Goal: Task Accomplishment & Management: Manage account settings

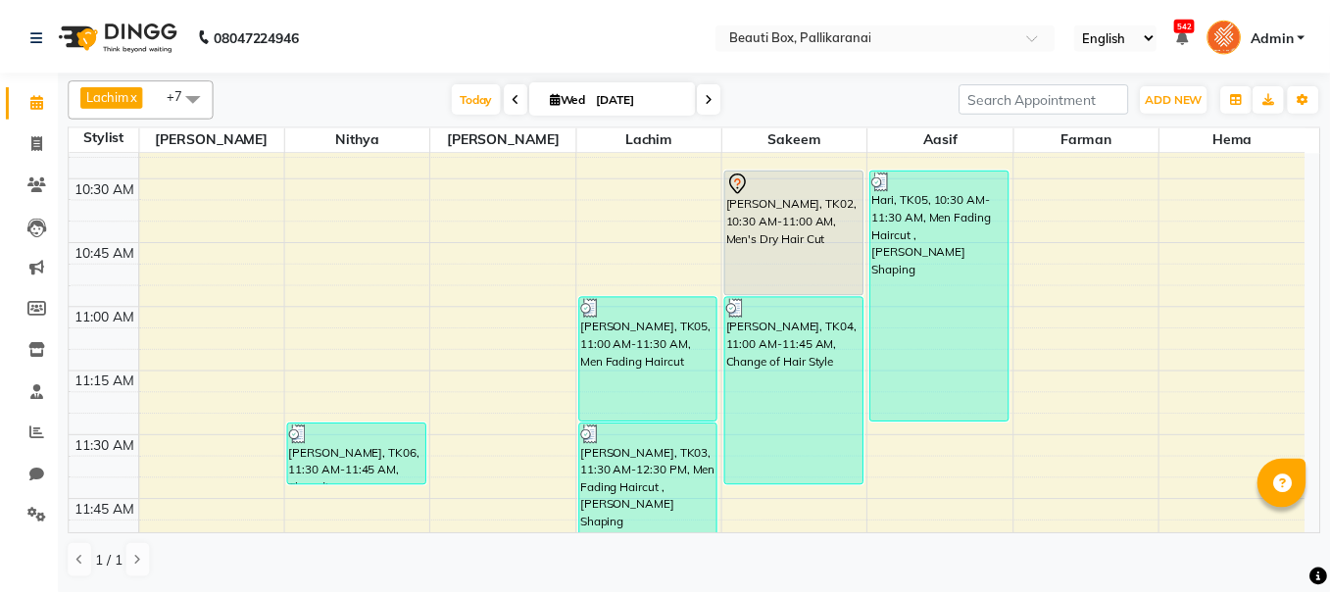
scroll to position [588, 0]
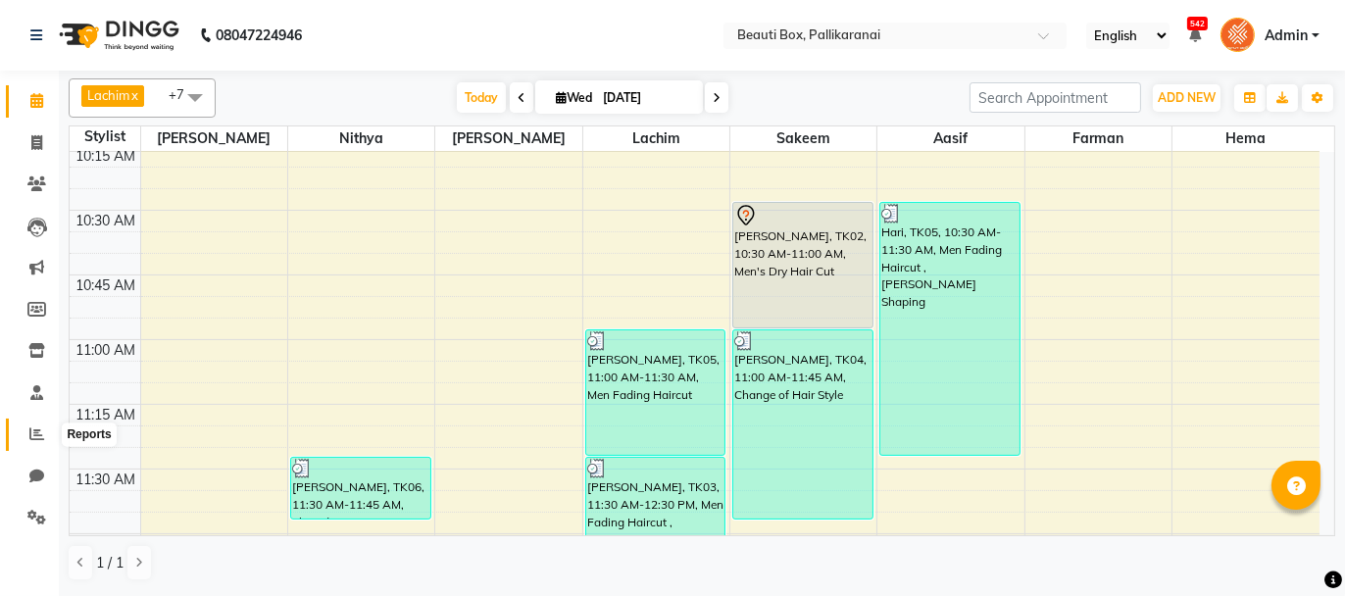
click at [36, 428] on icon at bounding box center [36, 433] width 15 height 15
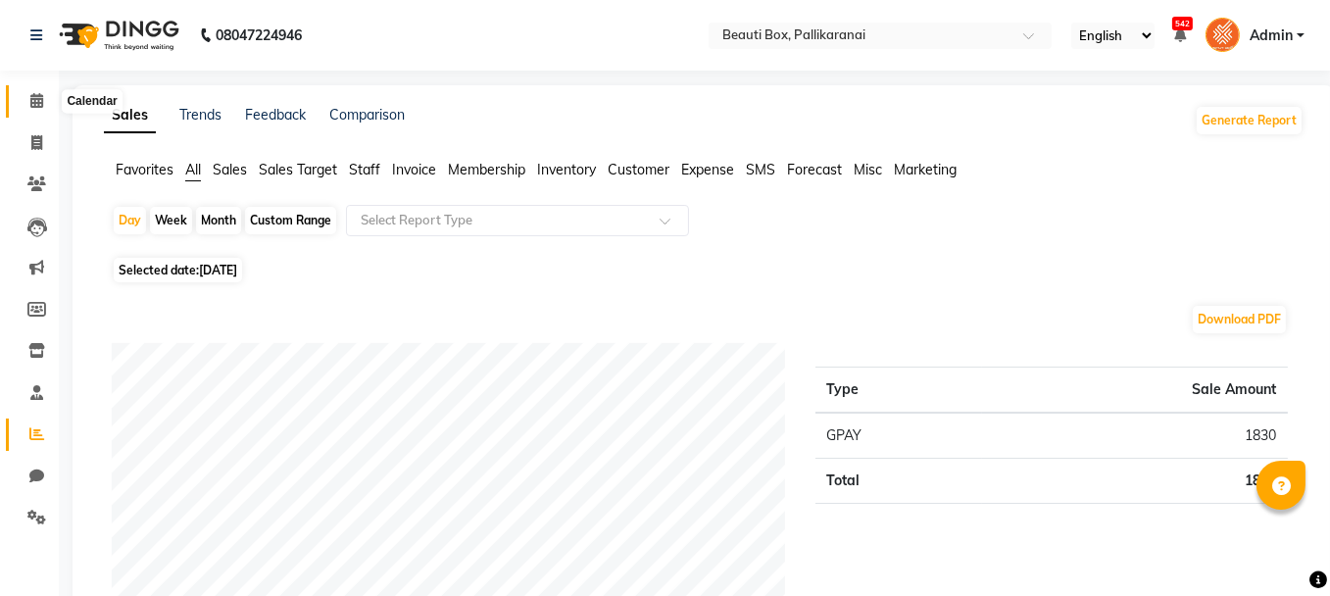
click at [32, 96] on icon at bounding box center [36, 100] width 13 height 15
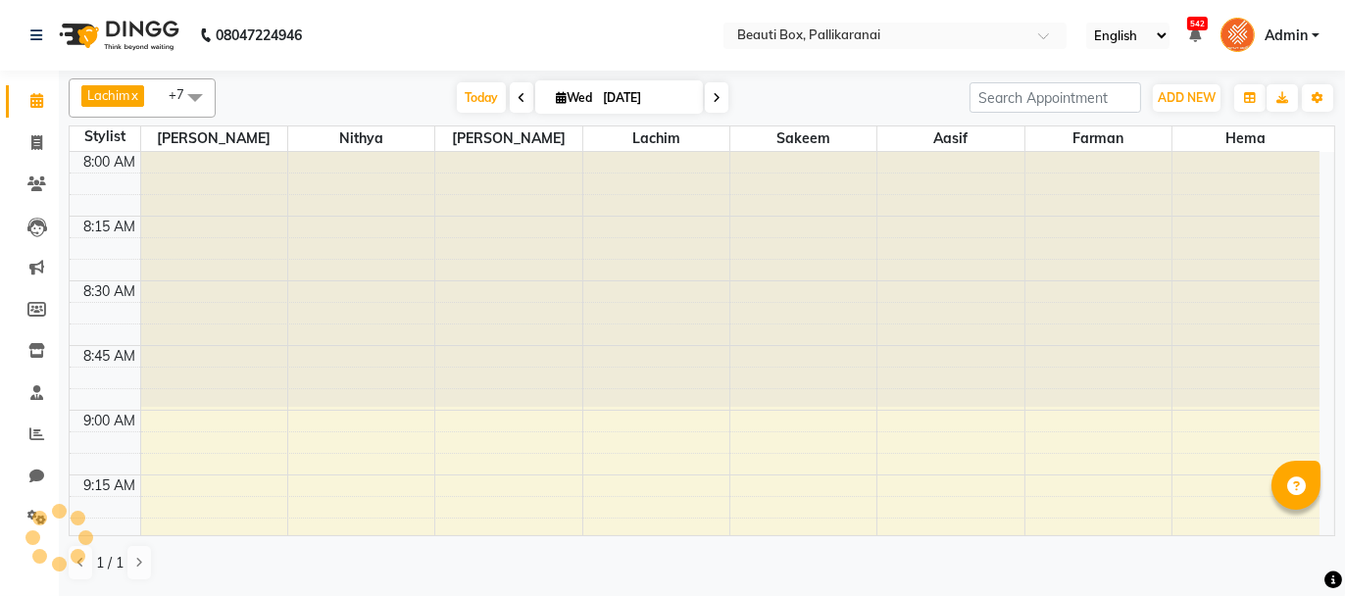
scroll to position [1789, 0]
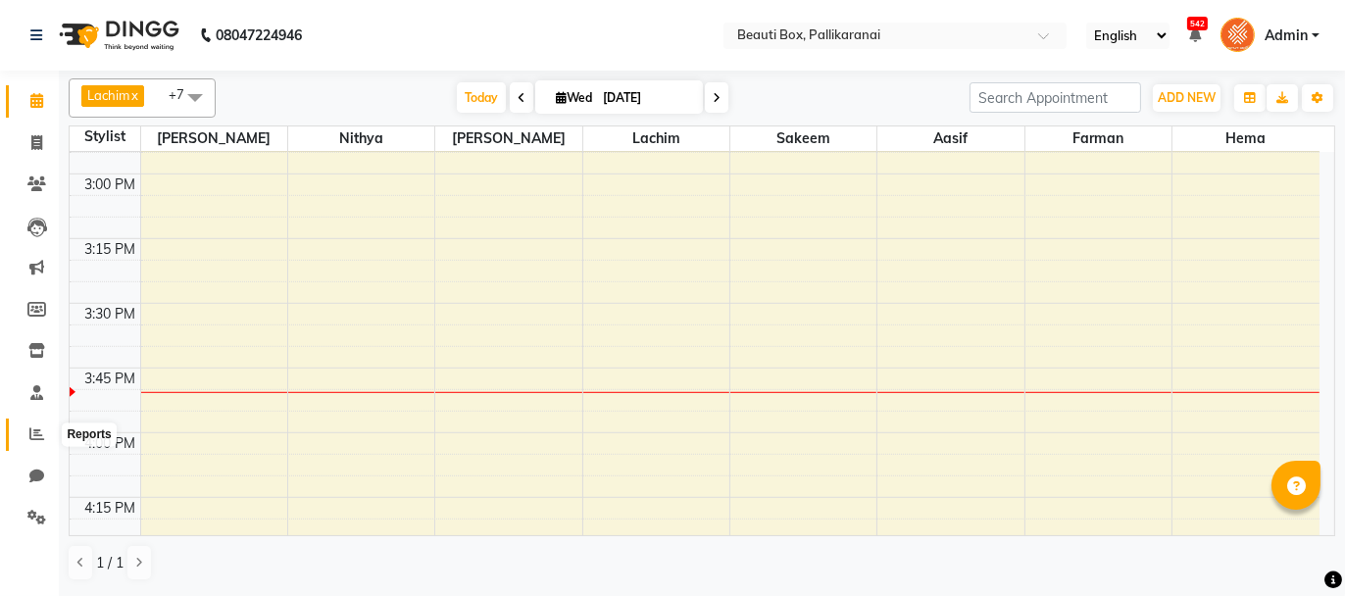
click at [34, 430] on icon at bounding box center [36, 433] width 15 height 15
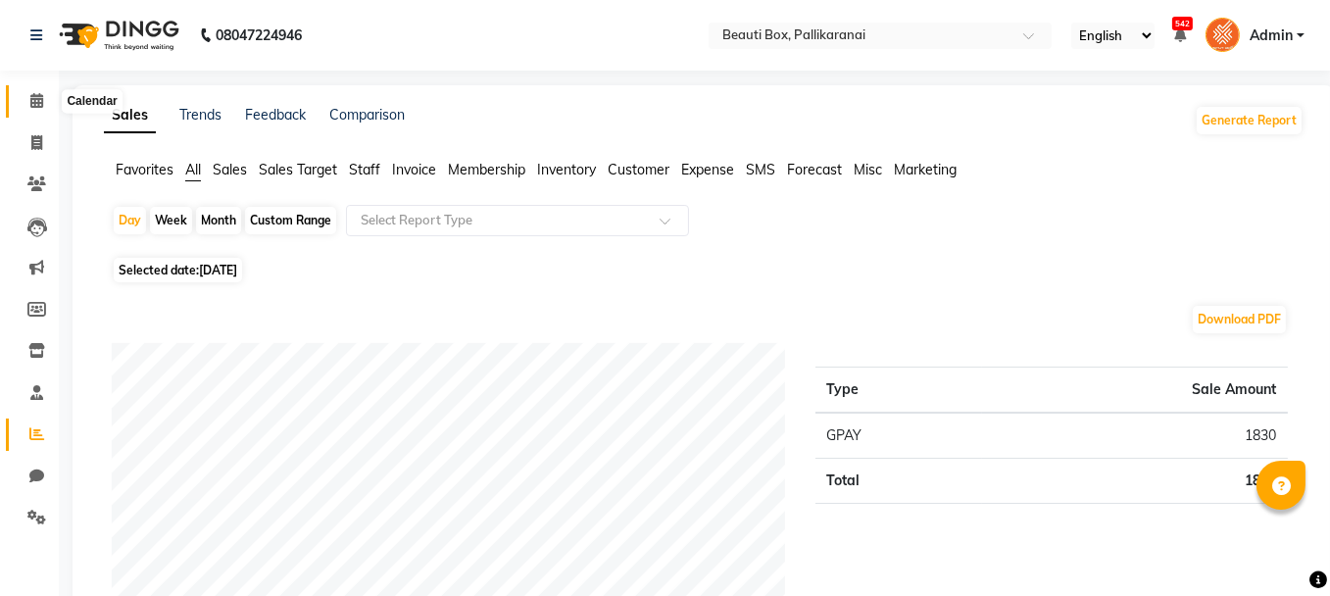
click at [36, 99] on icon at bounding box center [36, 100] width 13 height 15
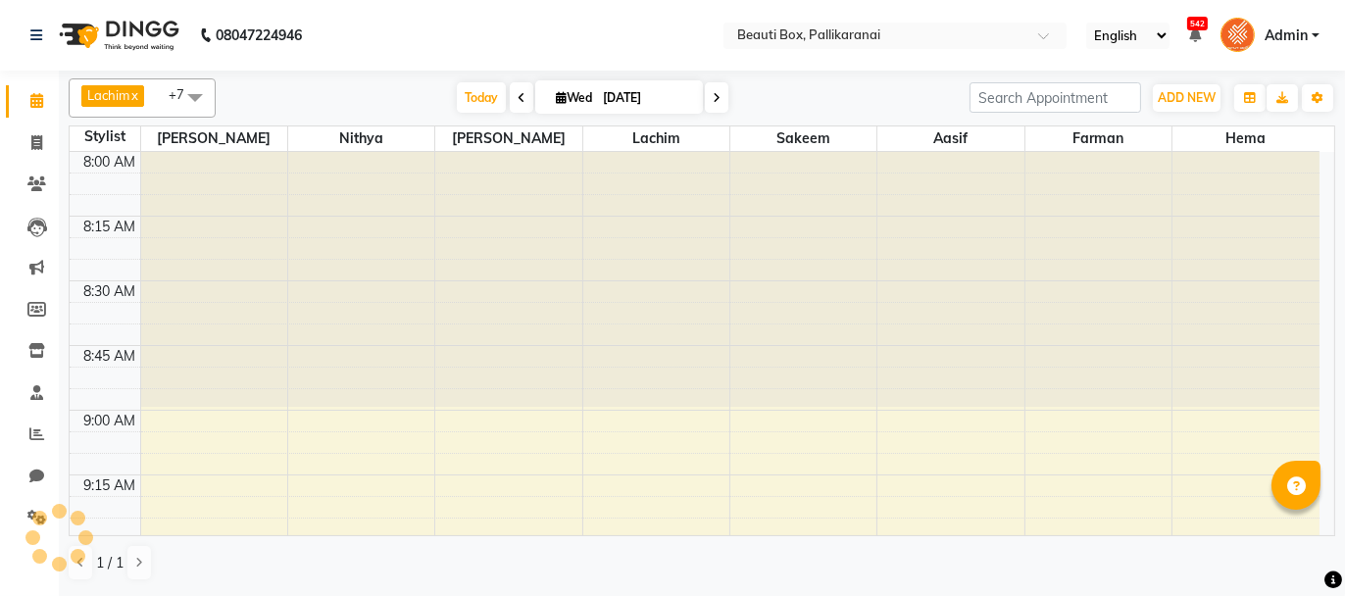
scroll to position [1789, 0]
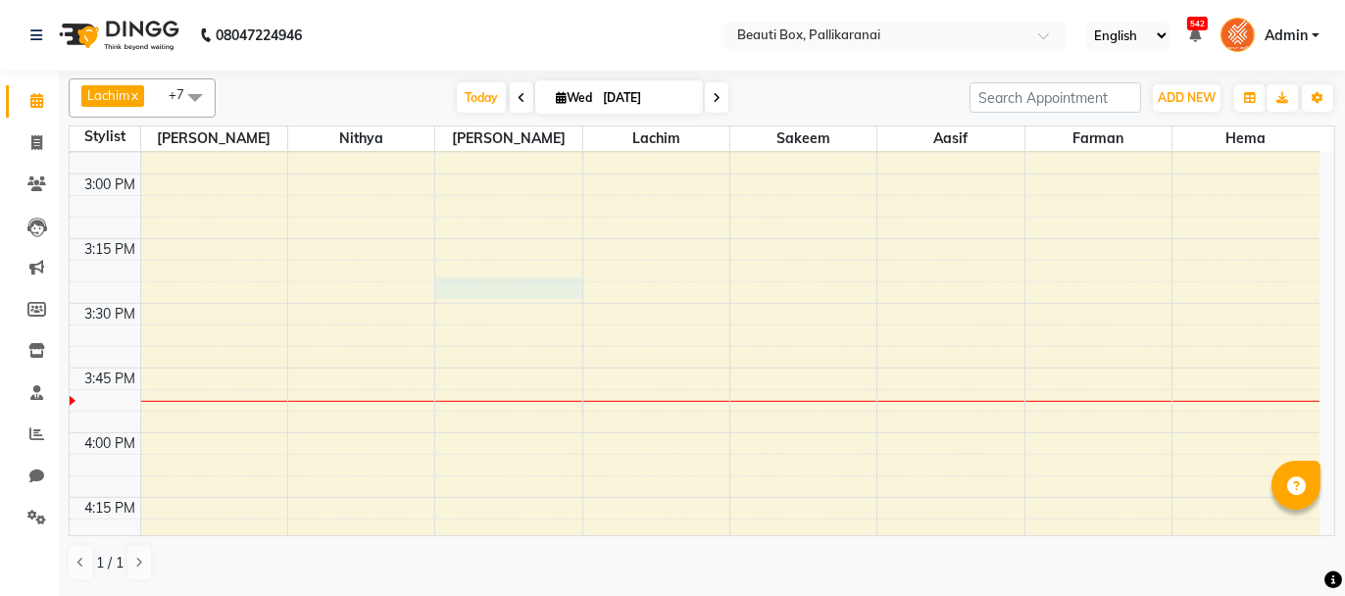
click at [493, 283] on div "8:00 AM 8:15 AM 8:30 AM 8:45 AM 9:00 AM 9:15 AM 9:30 AM 9:45 AM 10:00 AM 10:15 …" at bounding box center [695, 174] width 1250 height 3623
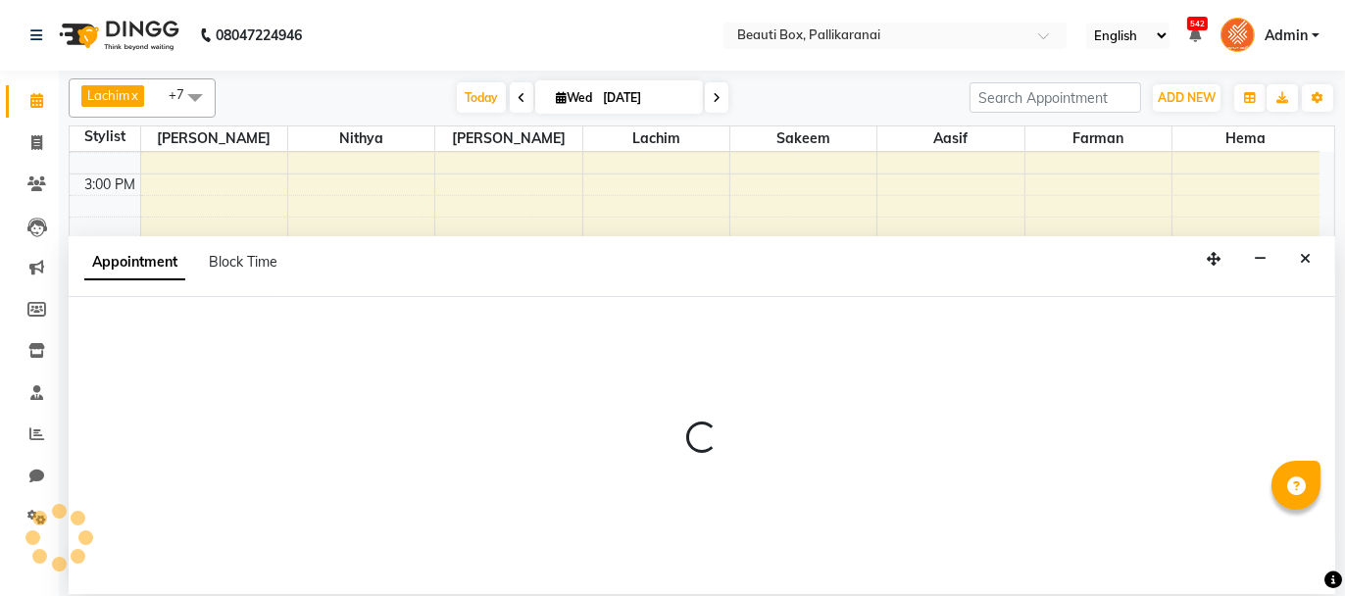
select select "40097"
select select "930"
select select "tentative"
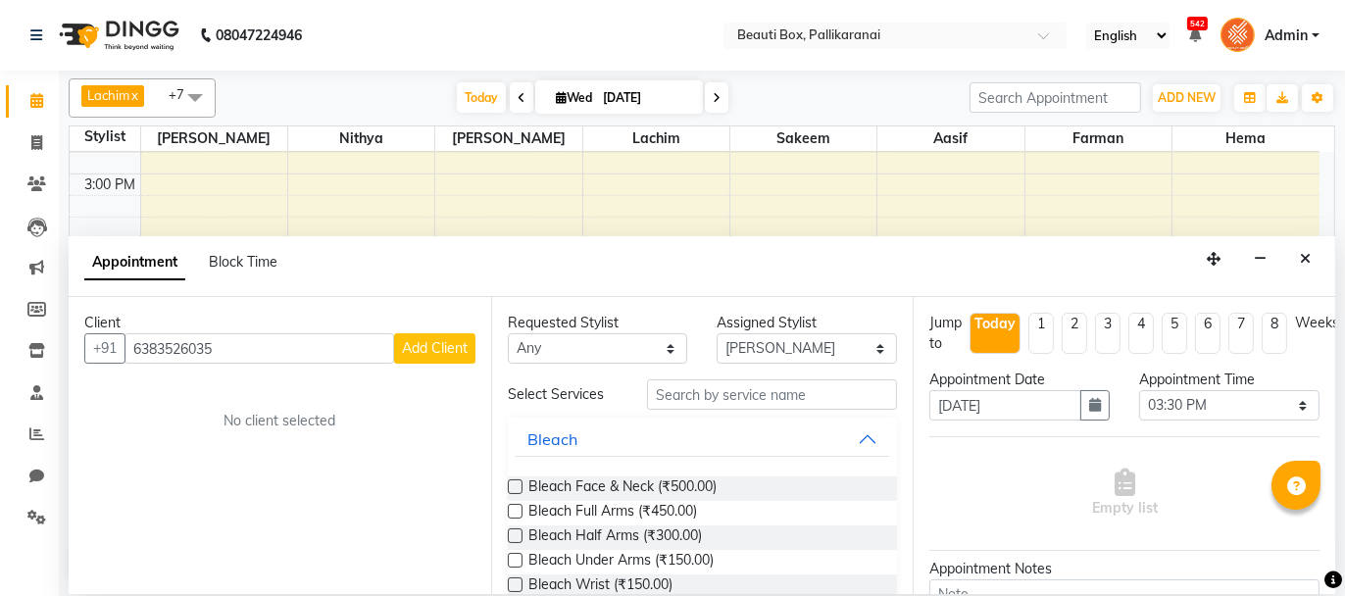
type input "6383526035"
click at [436, 345] on span "Add Client" at bounding box center [435, 348] width 66 height 18
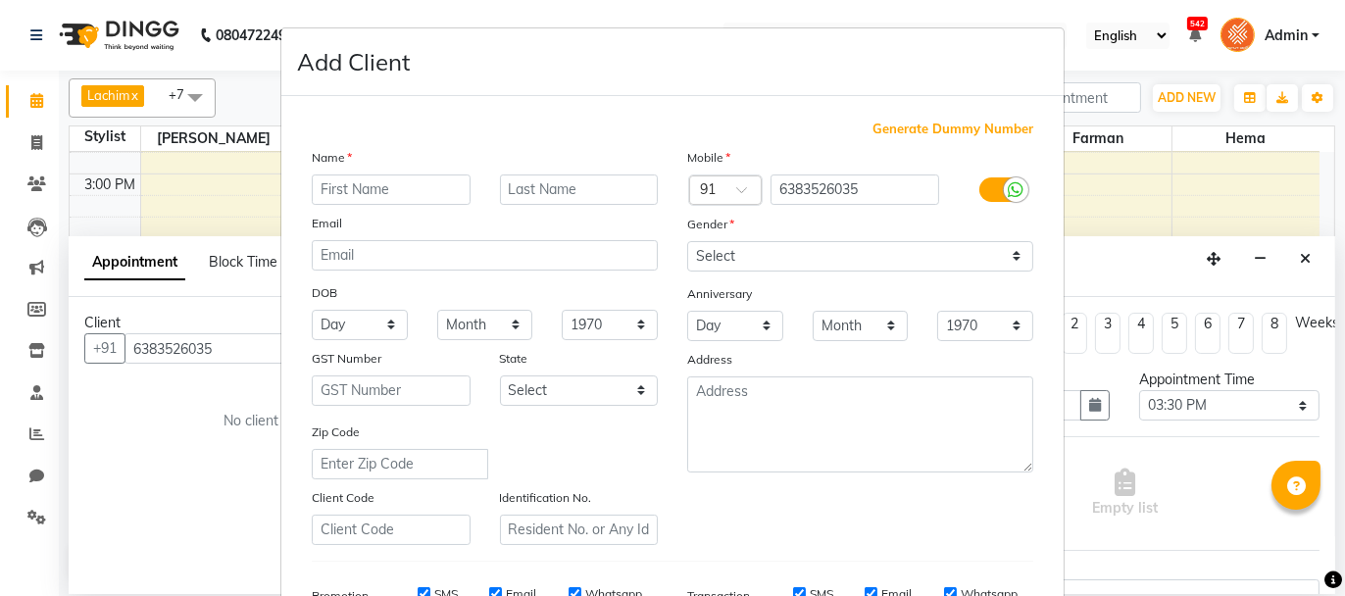
click at [402, 181] on input "text" at bounding box center [391, 190] width 159 height 30
type input "Kumutha"
click at [812, 251] on select "Select [DEMOGRAPHIC_DATA] [DEMOGRAPHIC_DATA] Other Prefer Not To Say" at bounding box center [860, 256] width 346 height 30
select select "[DEMOGRAPHIC_DATA]"
click at [687, 241] on select "Select [DEMOGRAPHIC_DATA] [DEMOGRAPHIC_DATA] Other Prefer Not To Say" at bounding box center [860, 256] width 346 height 30
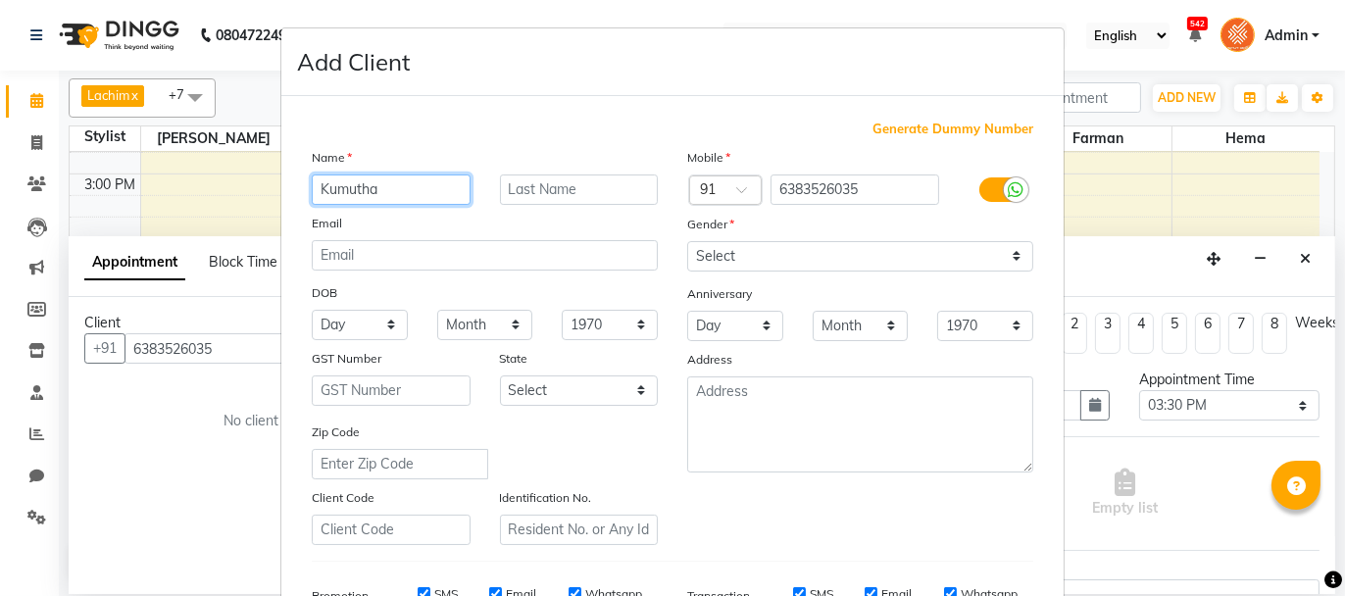
click at [357, 185] on input "Kumutha" at bounding box center [391, 190] width 159 height 30
type input "[PERSON_NAME]"
click at [833, 496] on div "Mobile Country Code × 91 6383526035 Gender Select [DEMOGRAPHIC_DATA] [DEMOGRAPH…" at bounding box center [860, 346] width 375 height 398
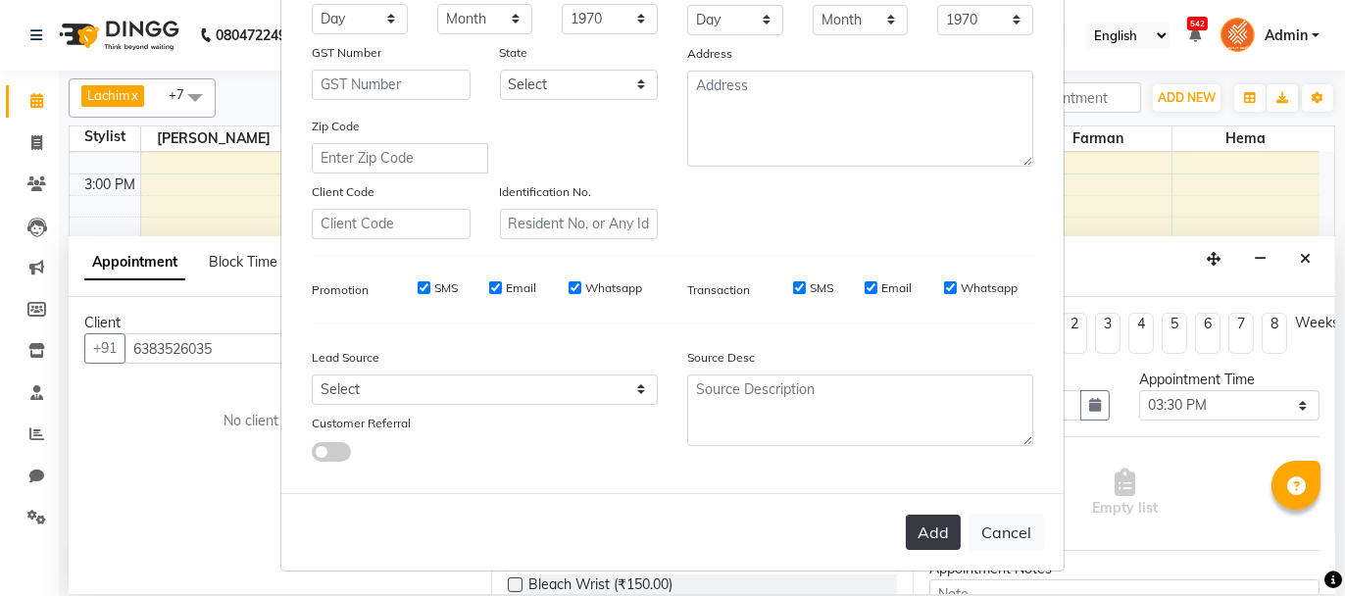
click at [926, 522] on button "Add" at bounding box center [933, 532] width 55 height 35
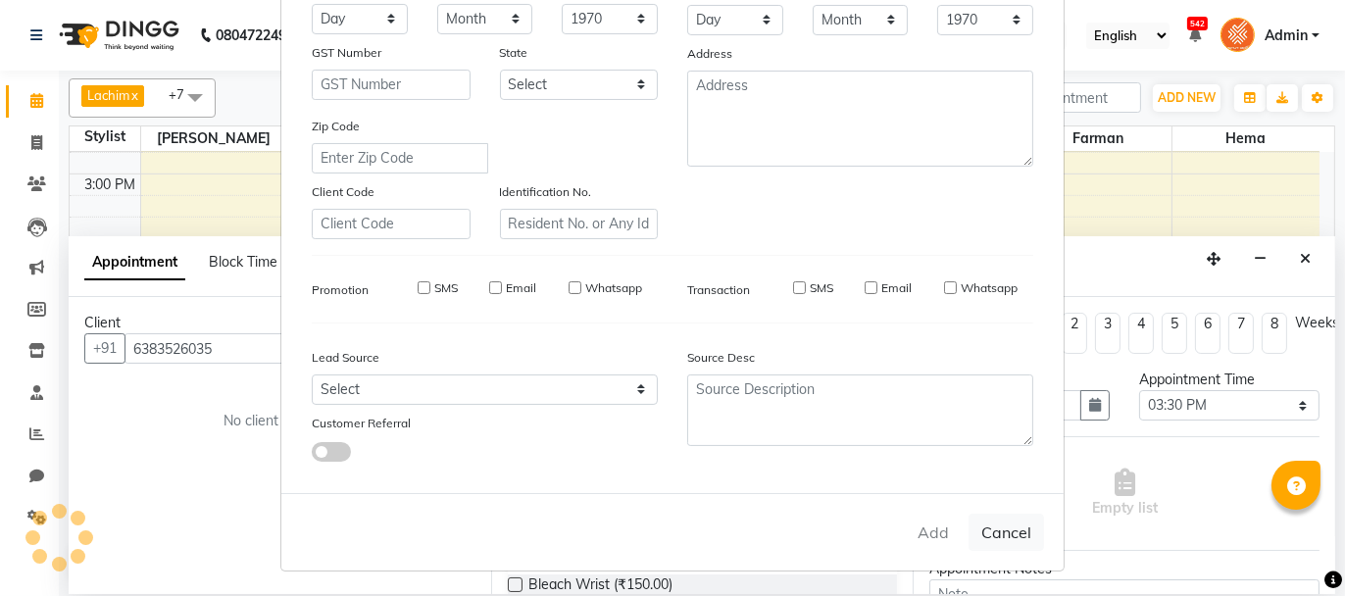
select select
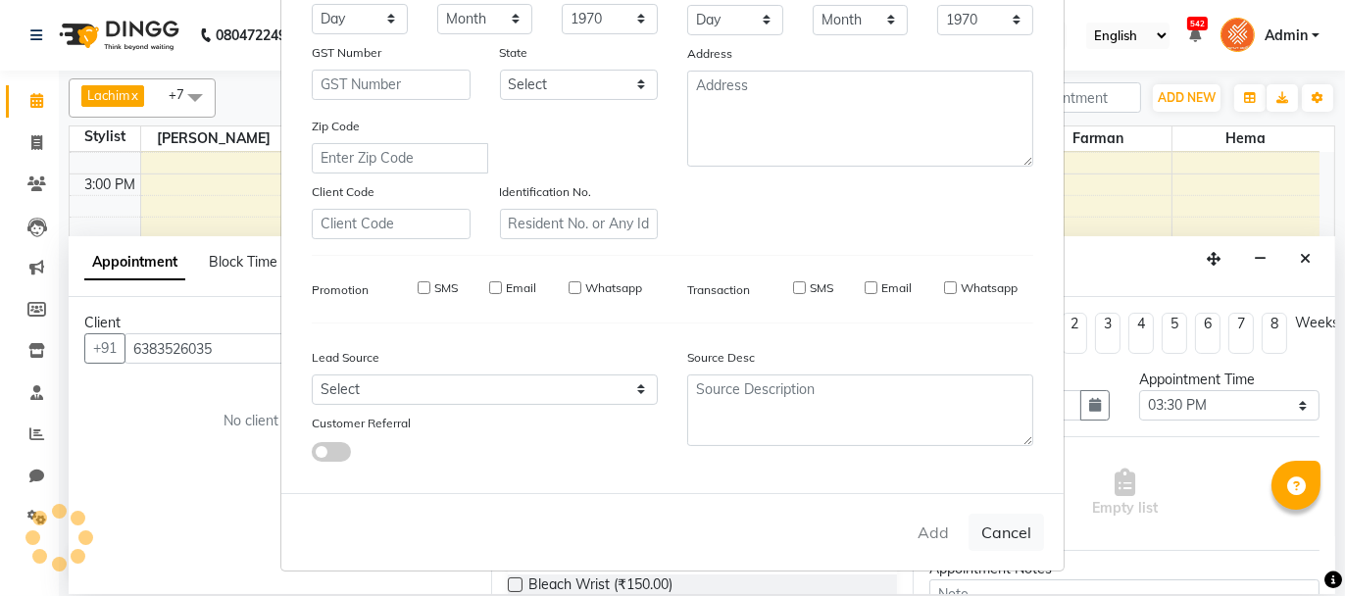
select select
checkbox input "false"
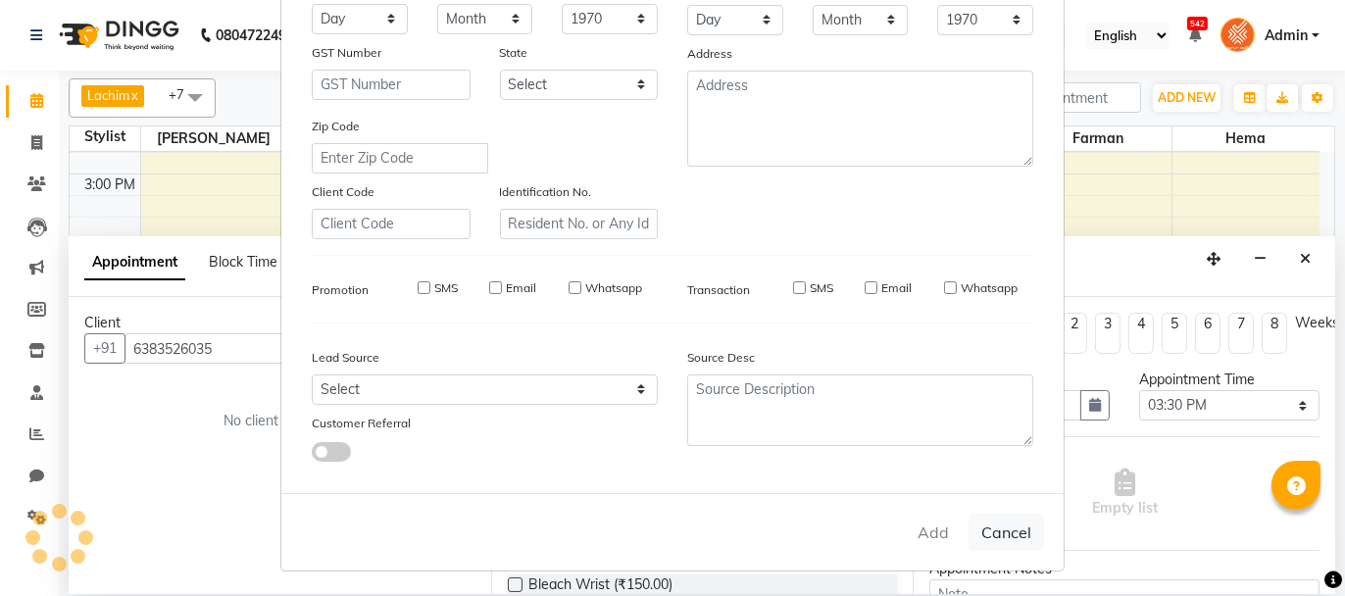
checkbox input "false"
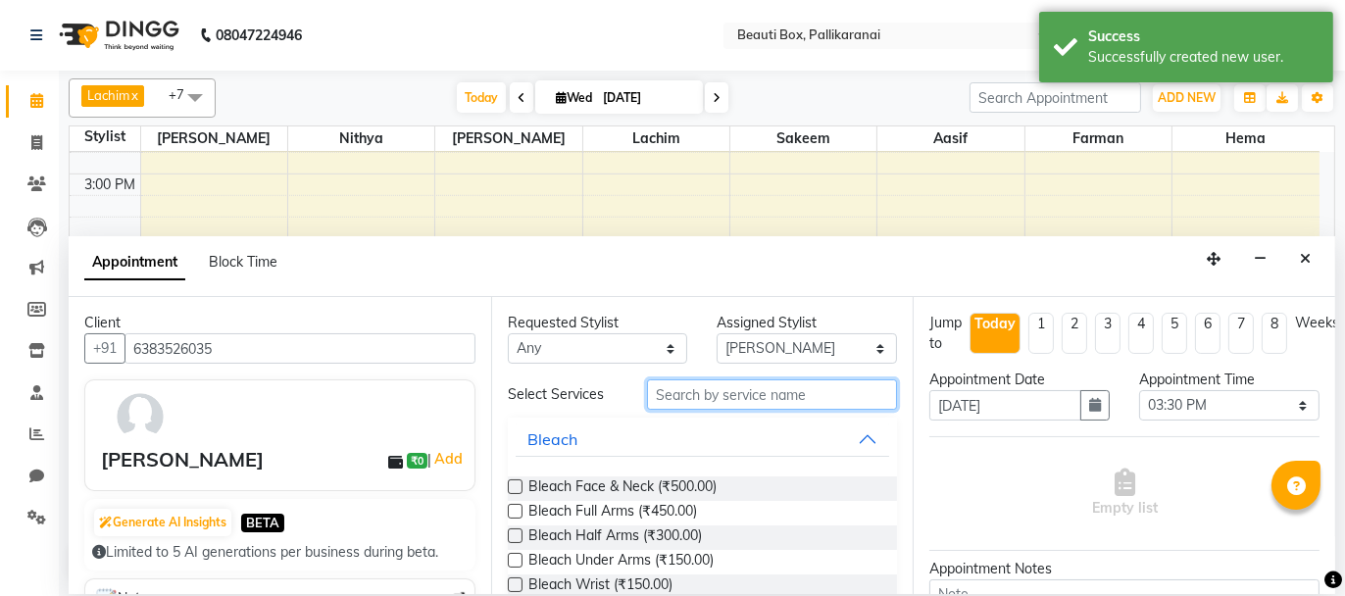
click at [742, 395] on input "text" at bounding box center [772, 394] width 250 height 30
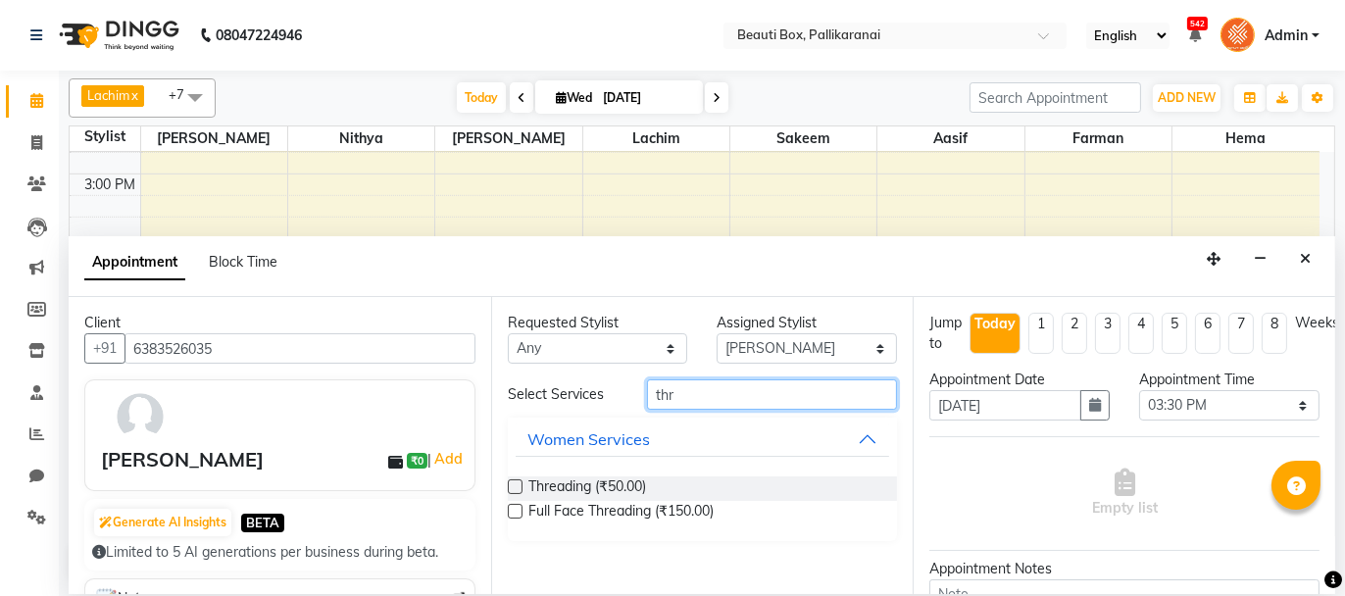
type input "thr"
click at [512, 481] on label at bounding box center [515, 486] width 15 height 15
click at [512, 482] on input "checkbox" at bounding box center [514, 488] width 13 height 13
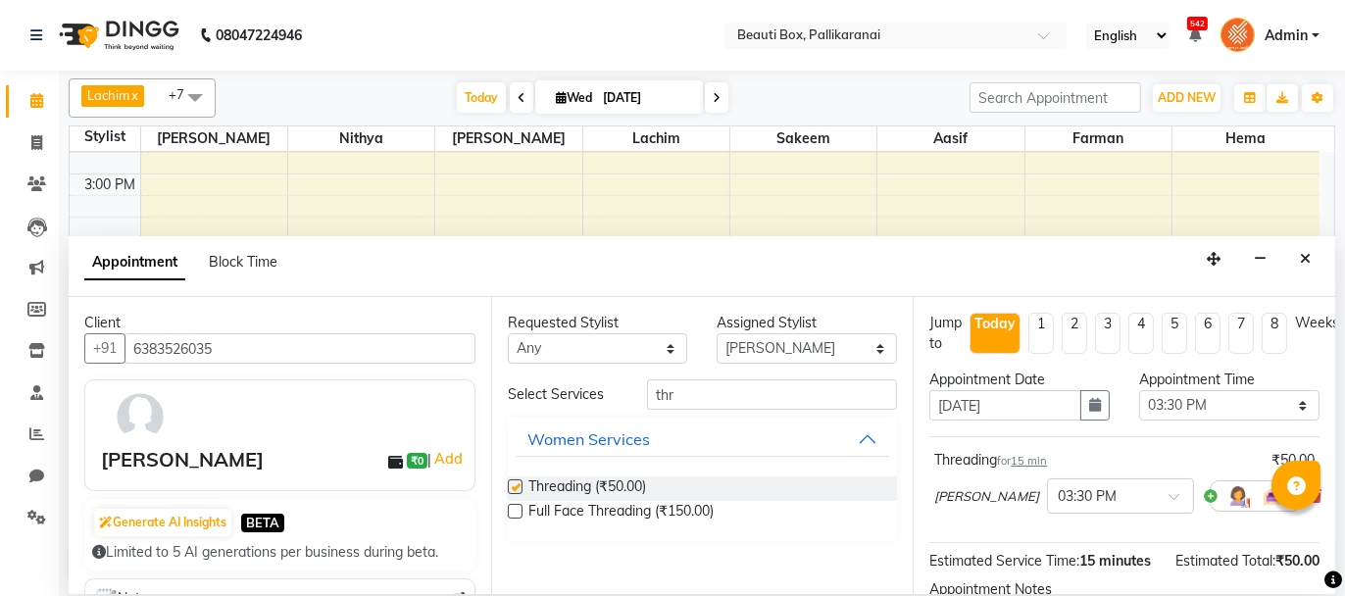
checkbox input "false"
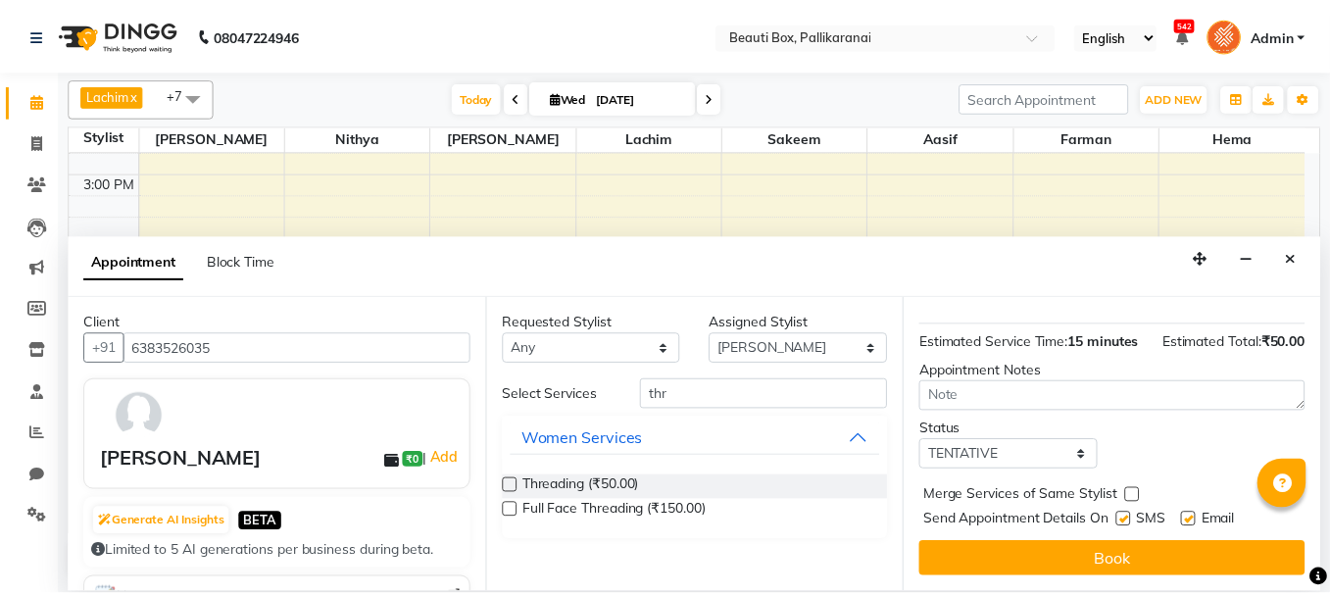
scroll to position [237, 0]
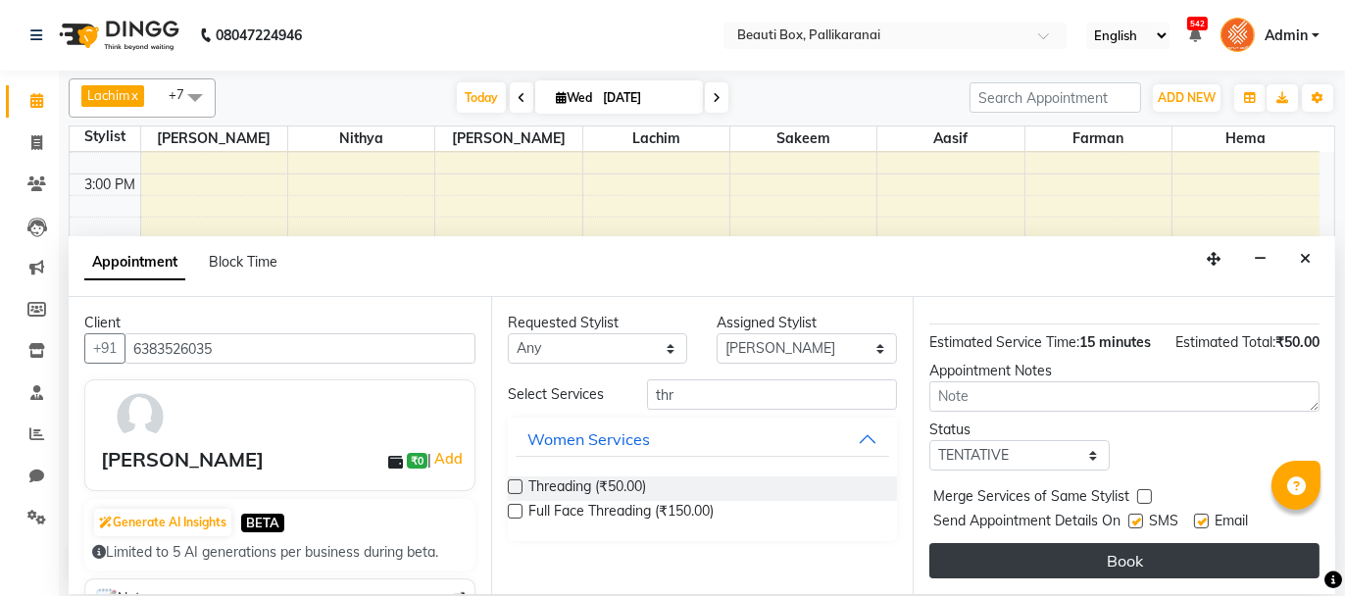
click at [1126, 564] on button "Book" at bounding box center [1124, 560] width 390 height 35
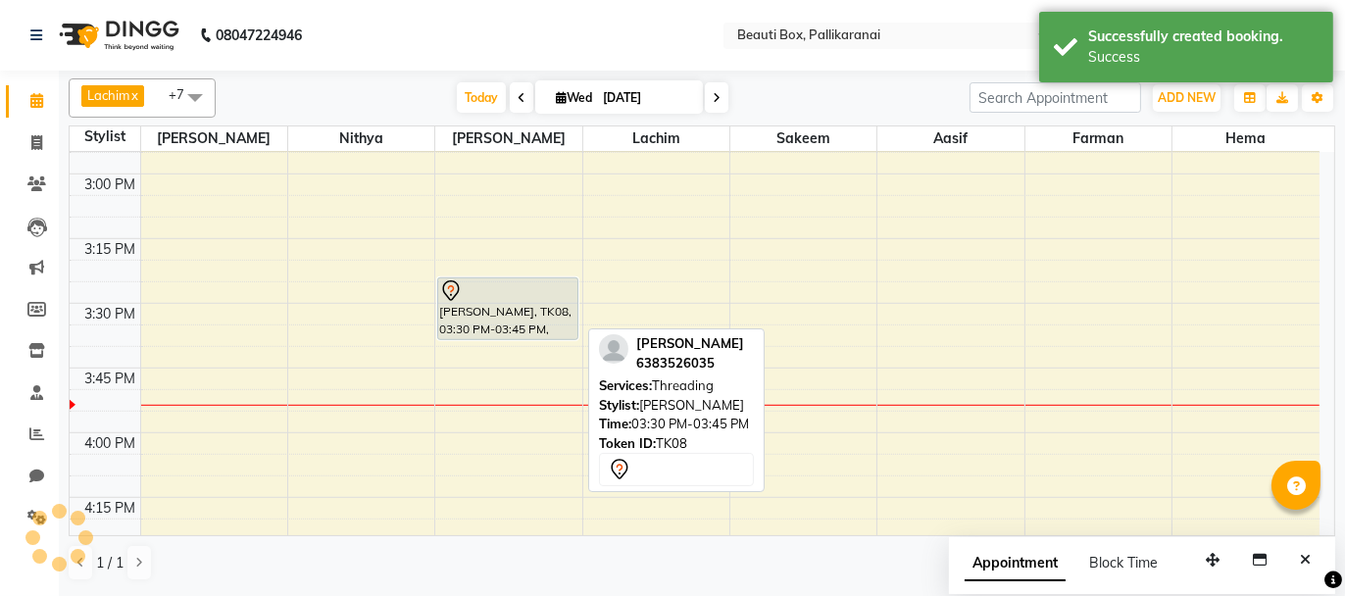
click at [535, 312] on div "[PERSON_NAME], TK08, 03:30 PM-03:45 PM, Threading" at bounding box center [507, 308] width 139 height 61
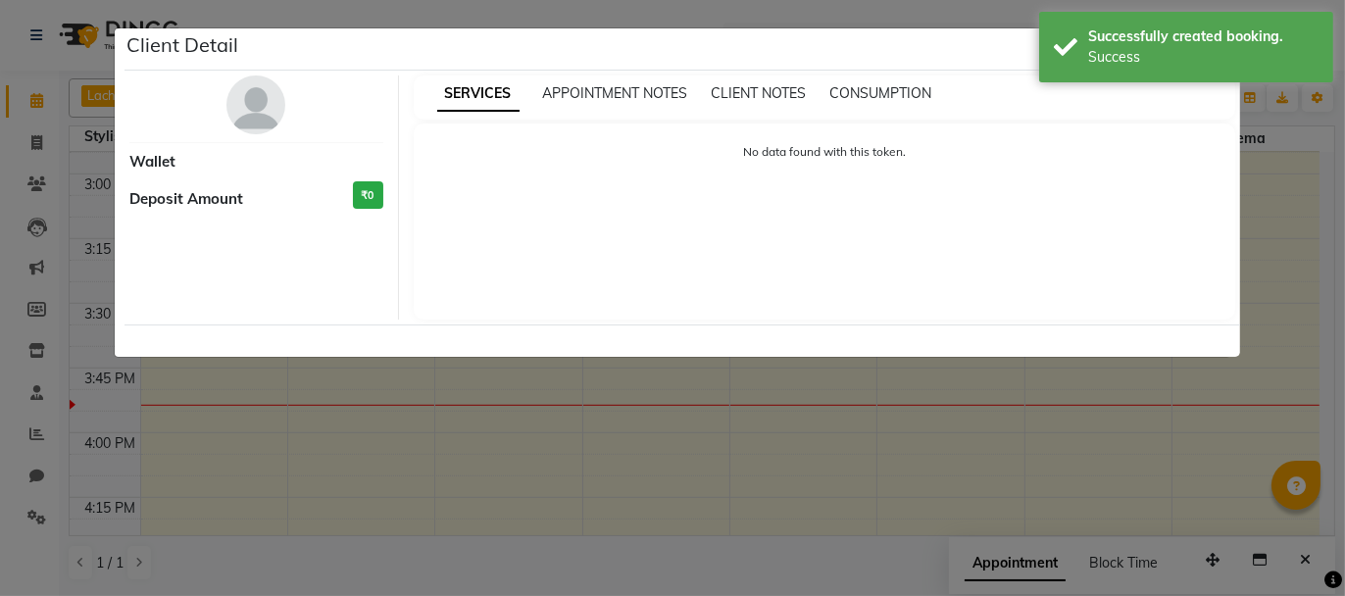
select select "7"
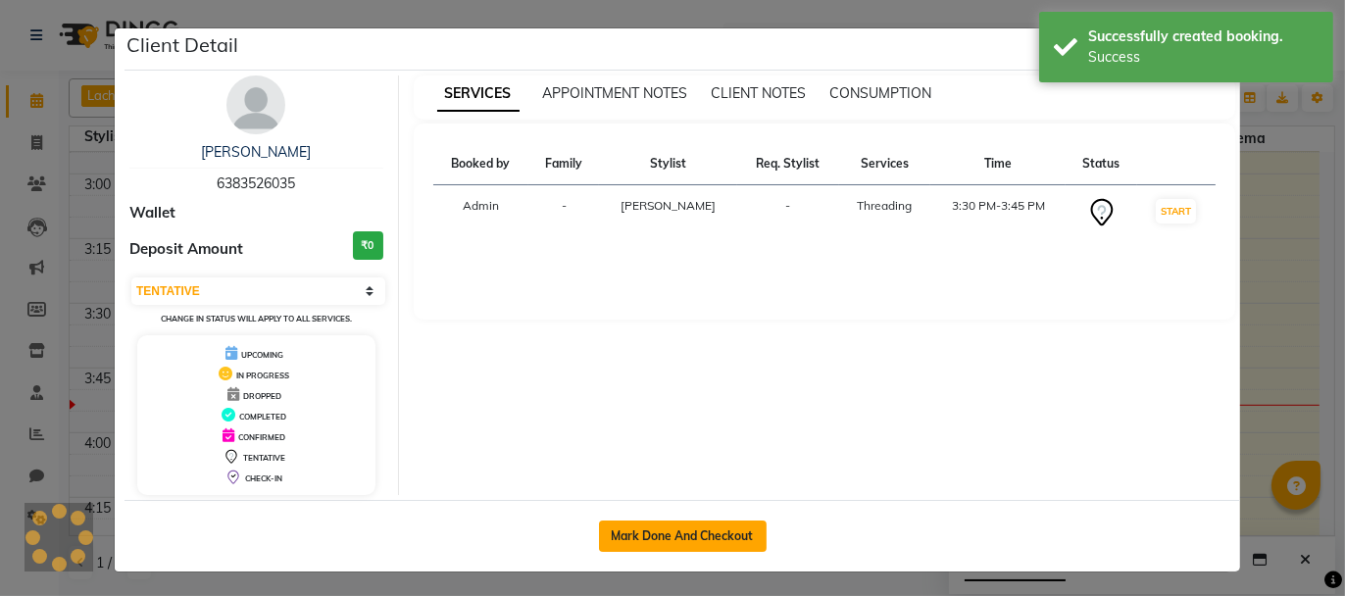
click at [658, 525] on button "Mark Done And Checkout" at bounding box center [683, 536] width 168 height 31
select select "service"
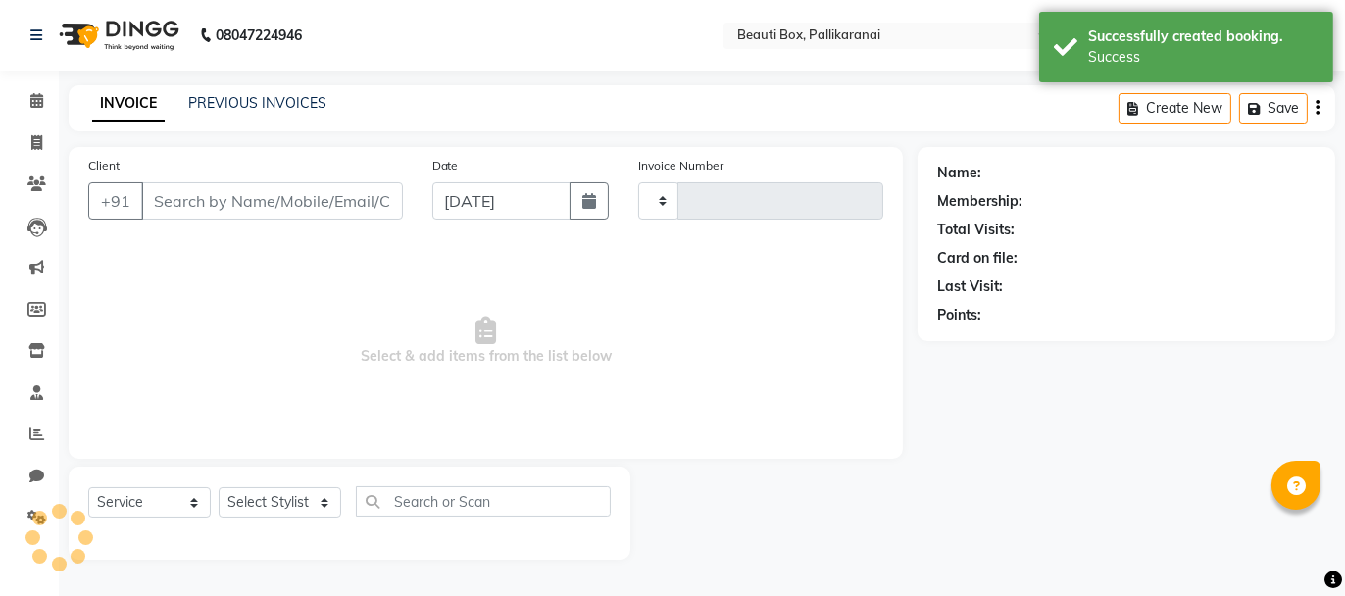
type input "2464"
select select "11"
type input "6383526035"
select select "40097"
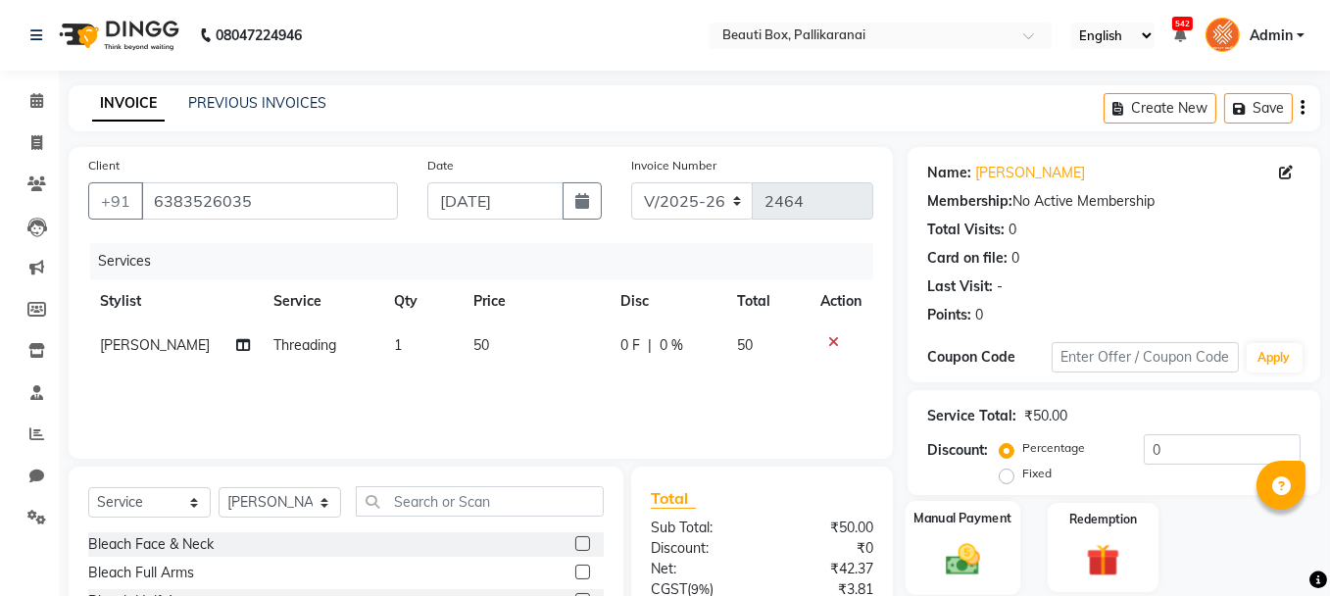
click at [928, 558] on div "Manual Payment" at bounding box center [963, 547] width 115 height 93
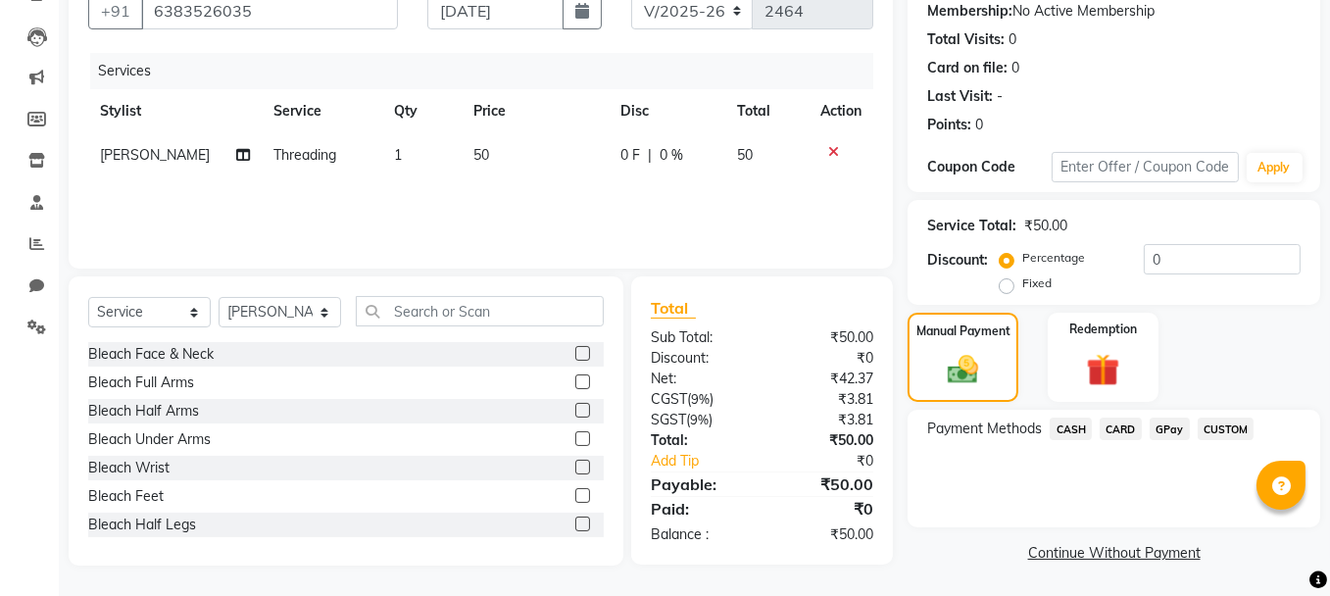
click at [1166, 428] on span "GPay" at bounding box center [1170, 429] width 40 height 23
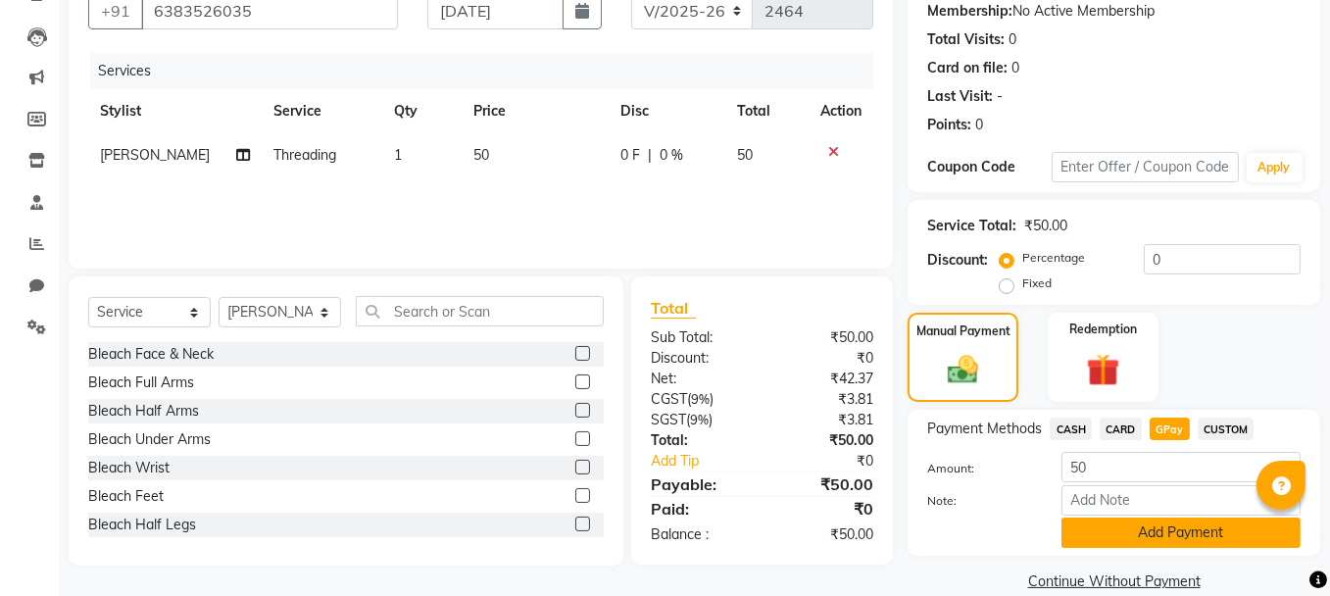
click at [1163, 534] on button "Add Payment" at bounding box center [1181, 533] width 239 height 30
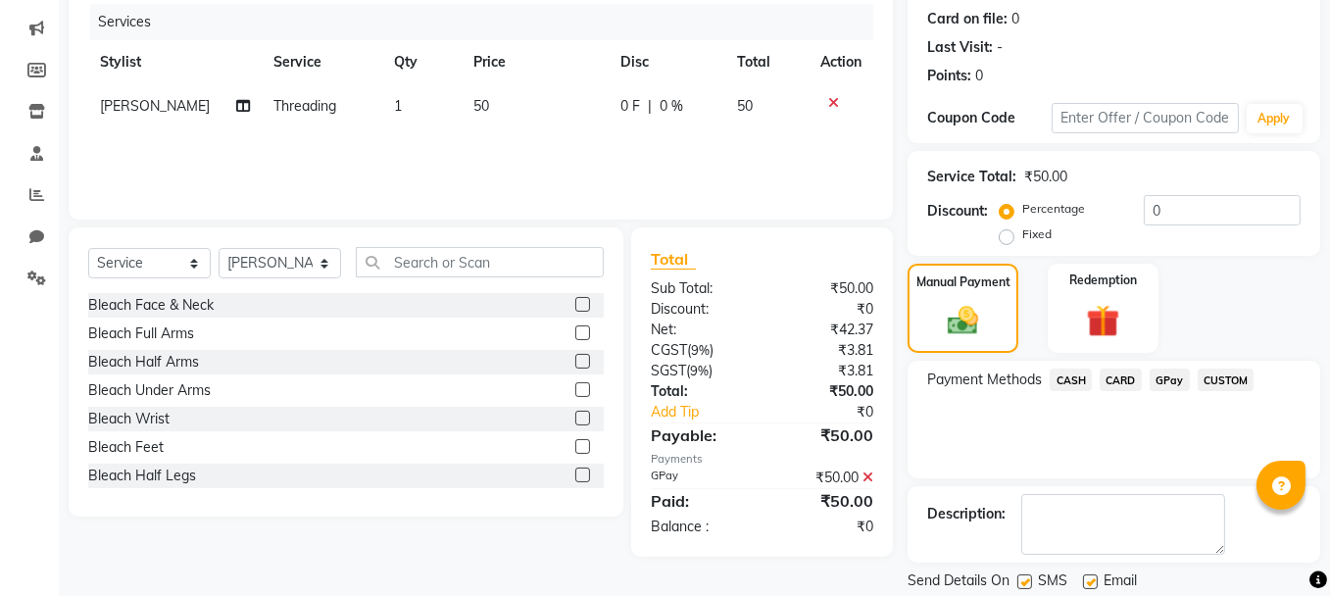
scroll to position [299, 0]
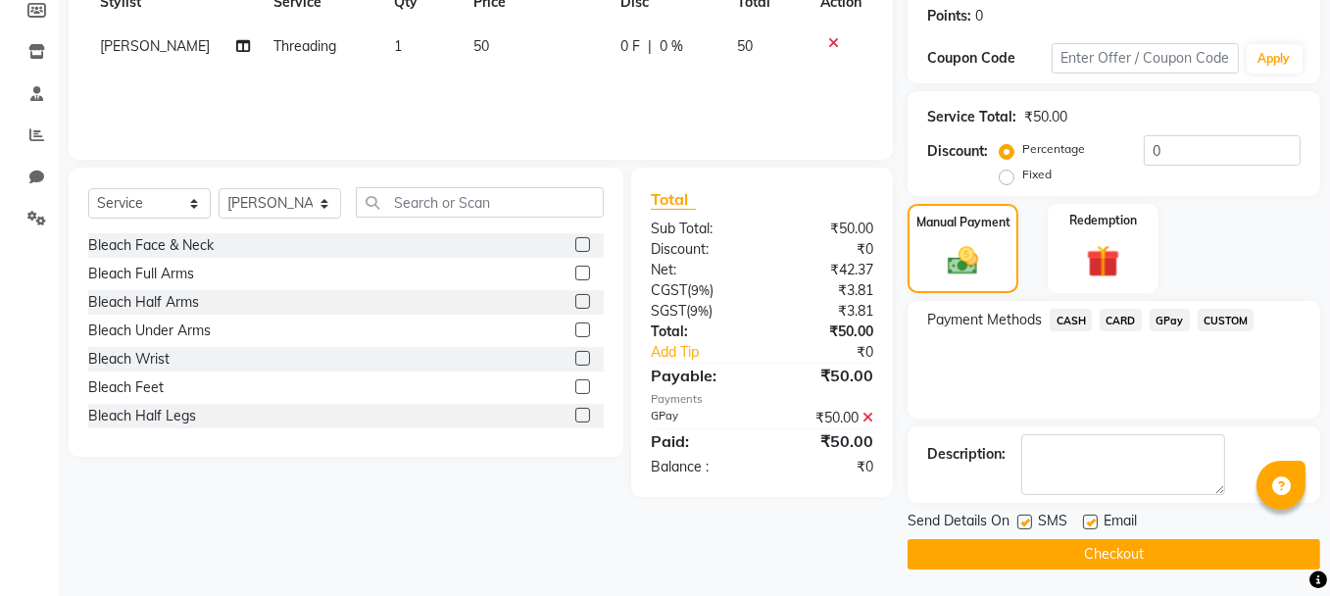
click at [1181, 550] on button "Checkout" at bounding box center [1114, 554] width 413 height 30
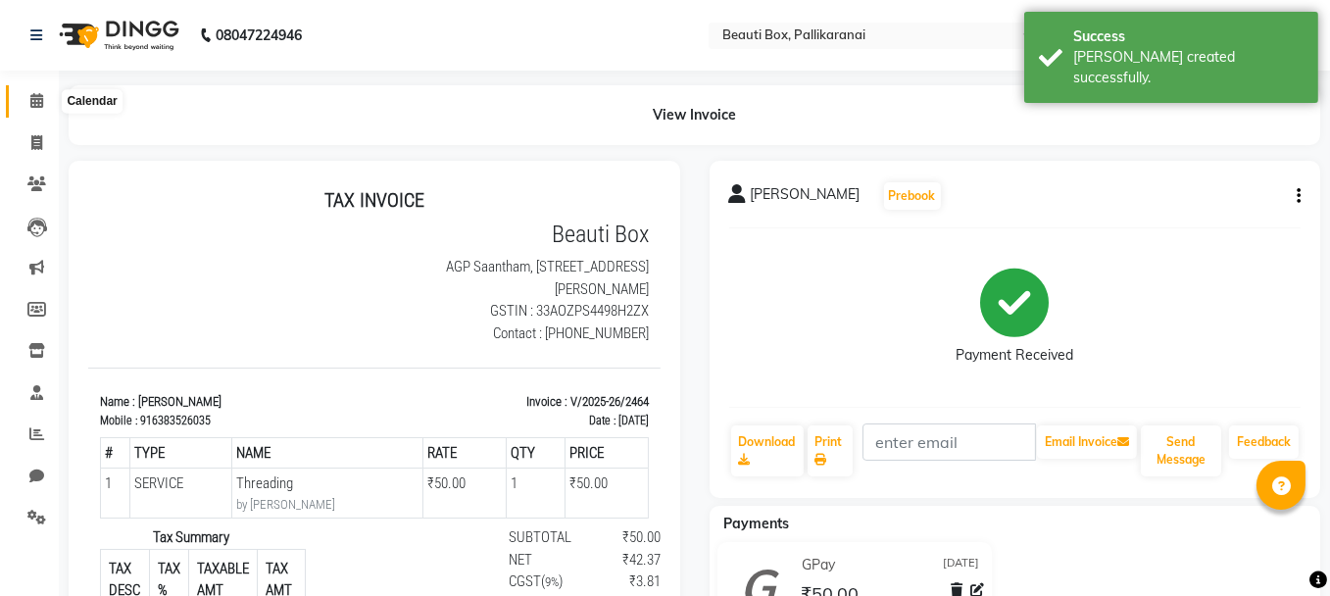
click at [38, 94] on icon at bounding box center [36, 100] width 13 height 15
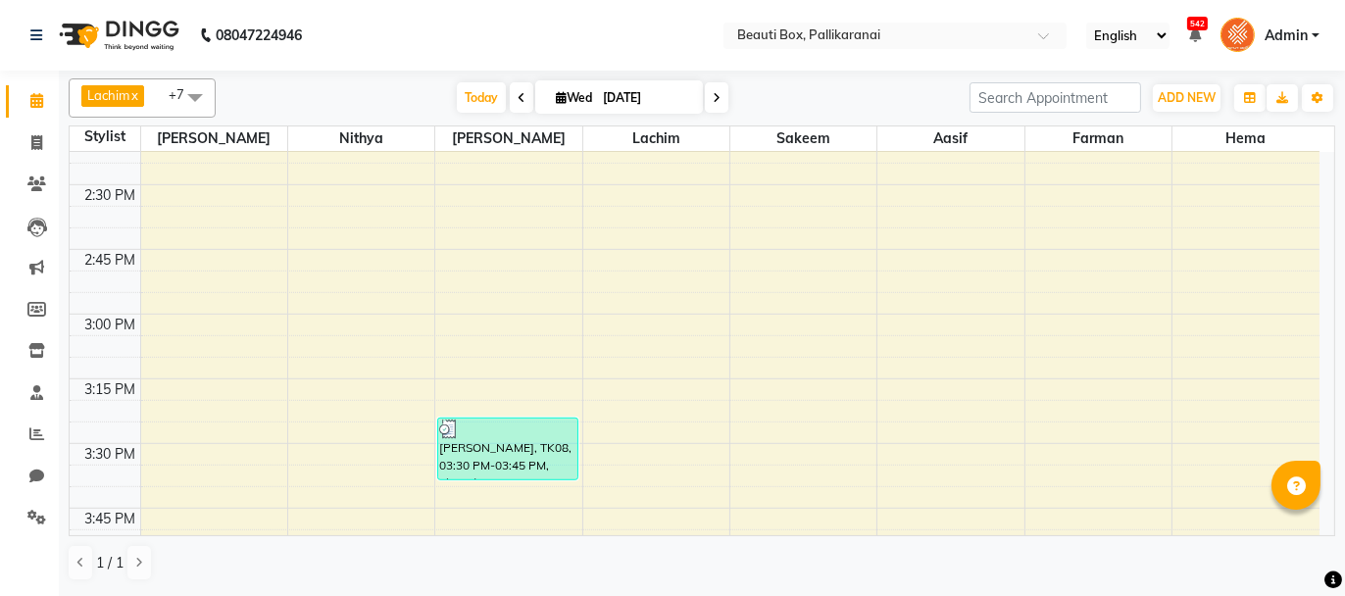
scroll to position [1554, 0]
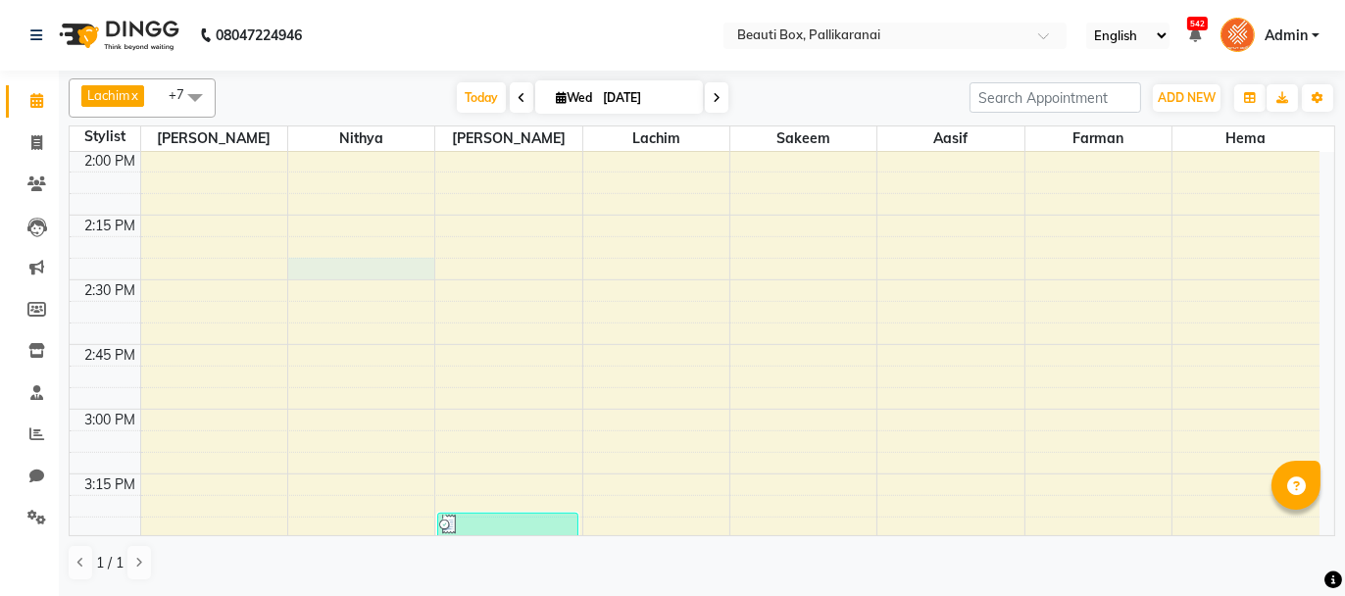
click at [345, 266] on div "8:00 AM 8:15 AM 8:30 AM 8:45 AM 9:00 AM 9:15 AM 9:30 AM 9:45 AM 10:00 AM 10:15 …" at bounding box center [695, 409] width 1250 height 3623
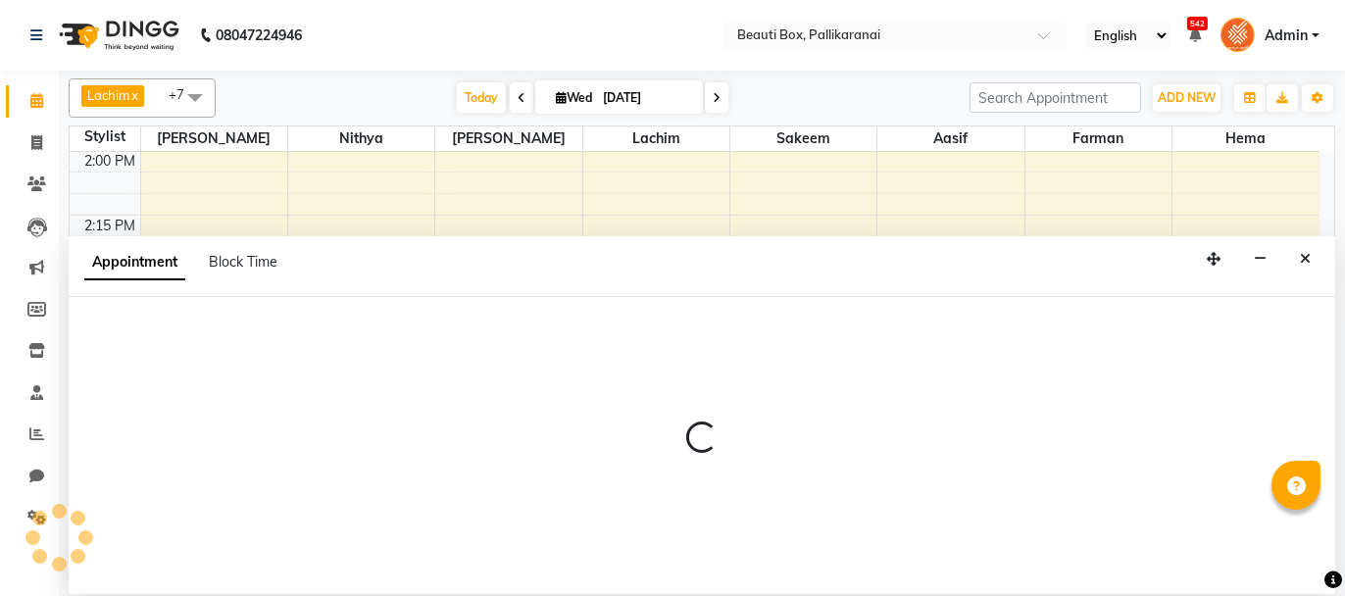
select select "18746"
select select "tentative"
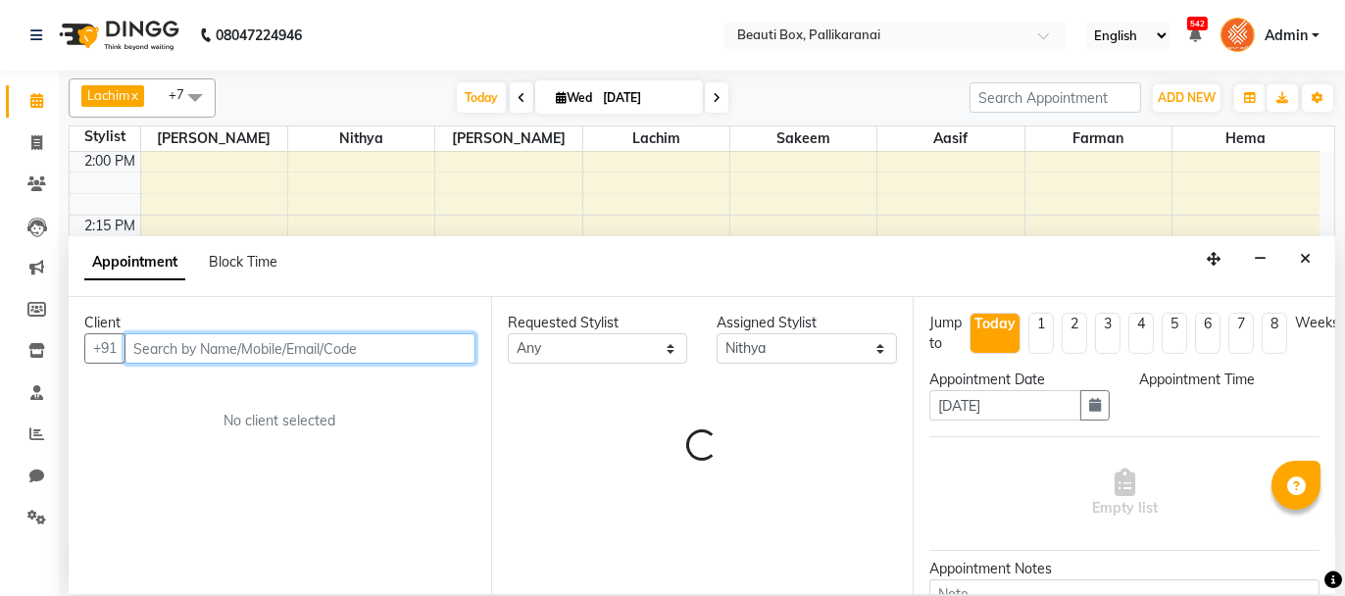
select select "870"
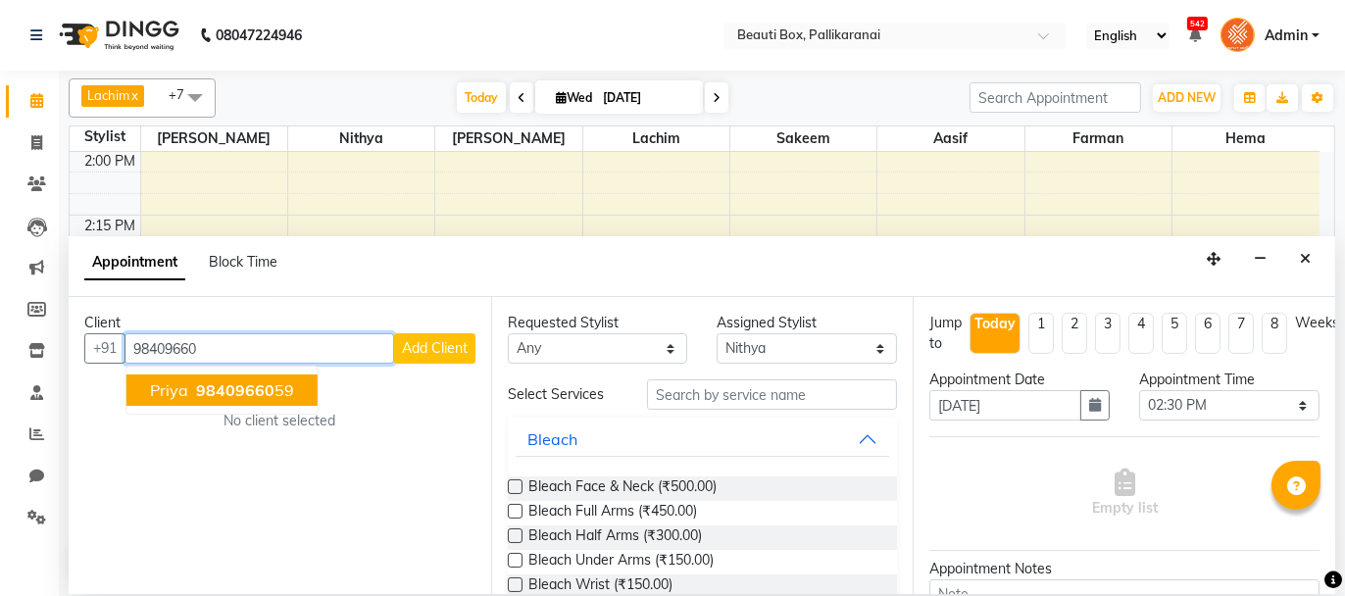
click at [206, 389] on span "98409660" at bounding box center [235, 390] width 78 height 20
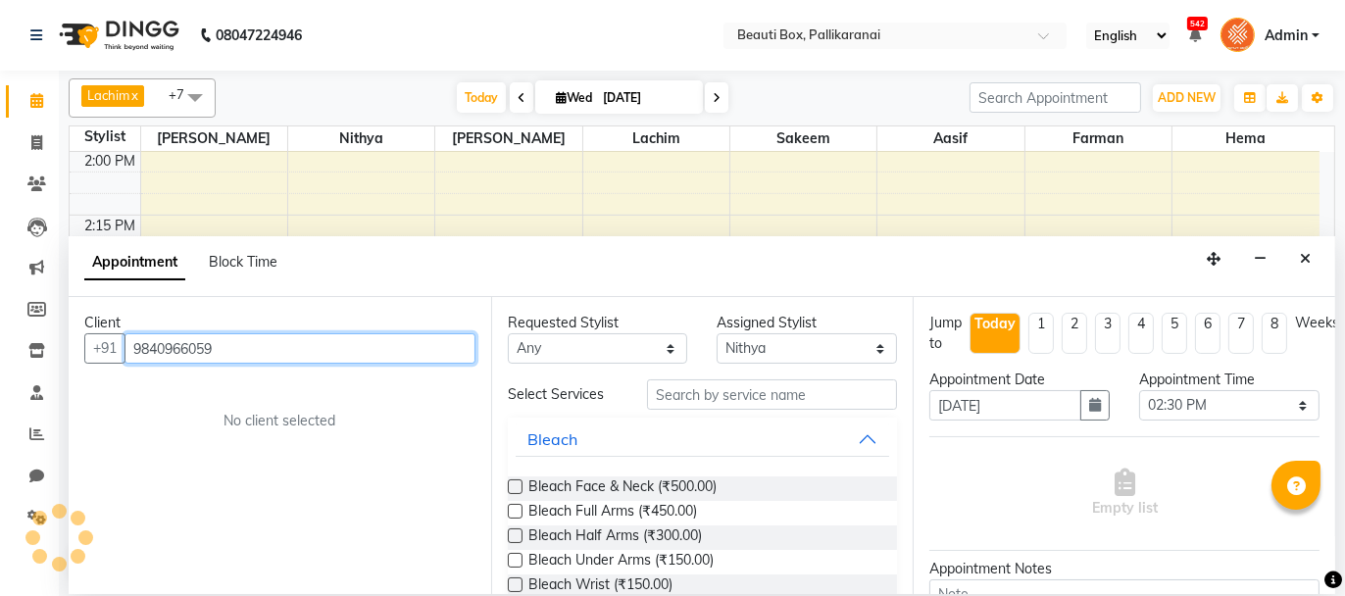
type input "9840966059"
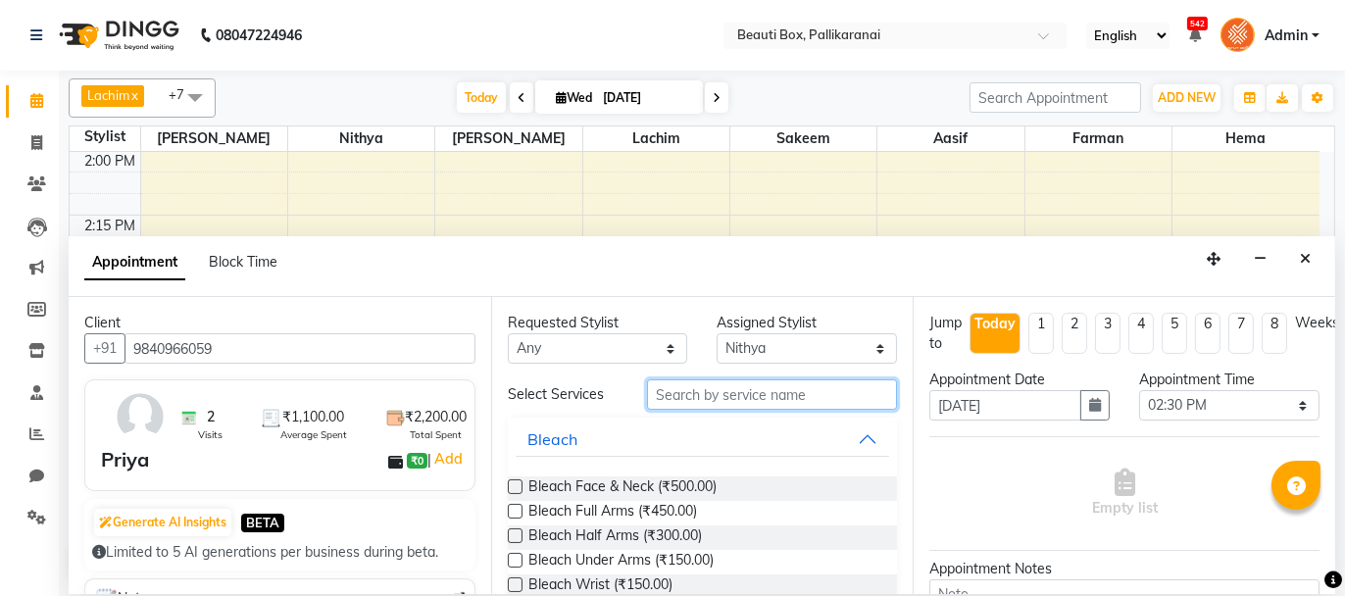
click at [781, 391] on input "text" at bounding box center [772, 394] width 250 height 30
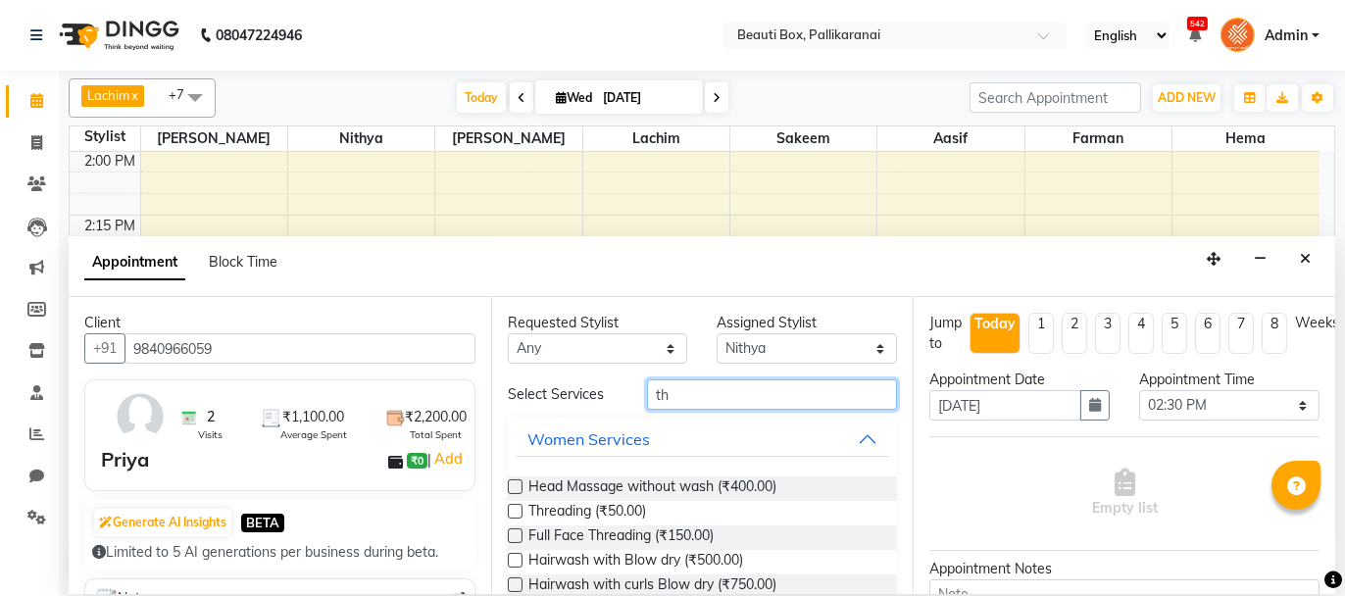
type input "th"
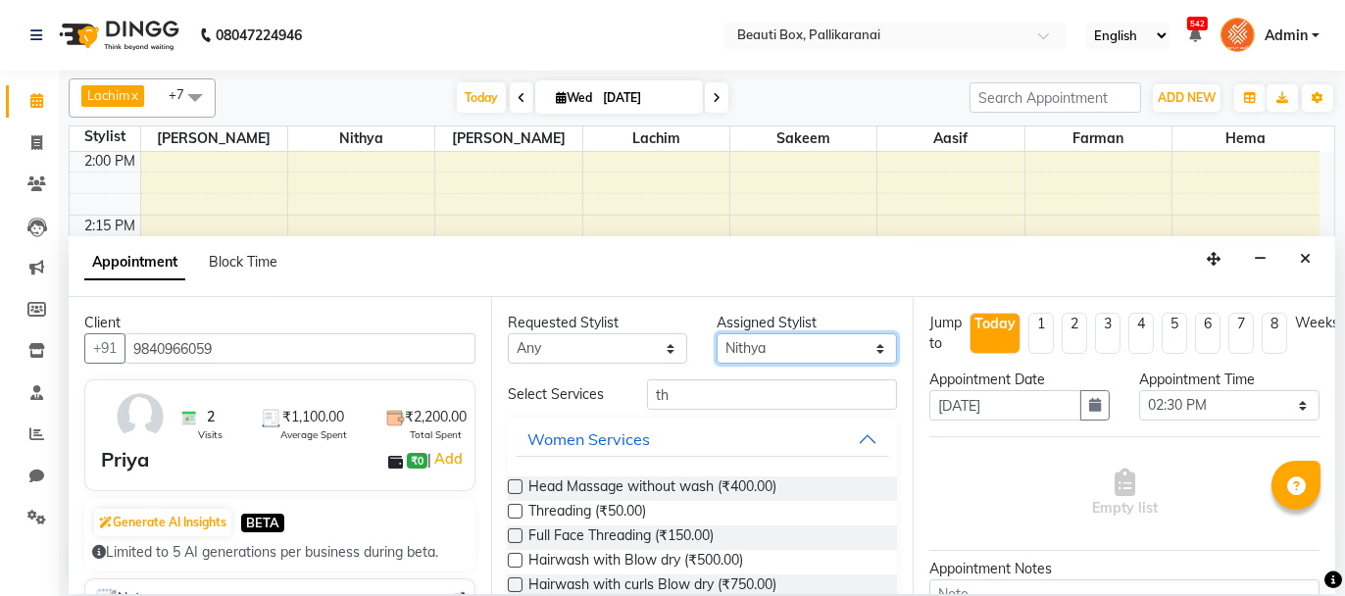
click at [825, 344] on select "Select [PERSON_NAME] [PERSON_NAME] [PERSON_NAME] Ifzan [PERSON_NAME] Lachim Nan…" at bounding box center [807, 348] width 180 height 30
select select "40097"
click at [717, 333] on select "Select [PERSON_NAME] [PERSON_NAME] [PERSON_NAME] Ifzan [PERSON_NAME] Lachim Nan…" at bounding box center [807, 348] width 180 height 30
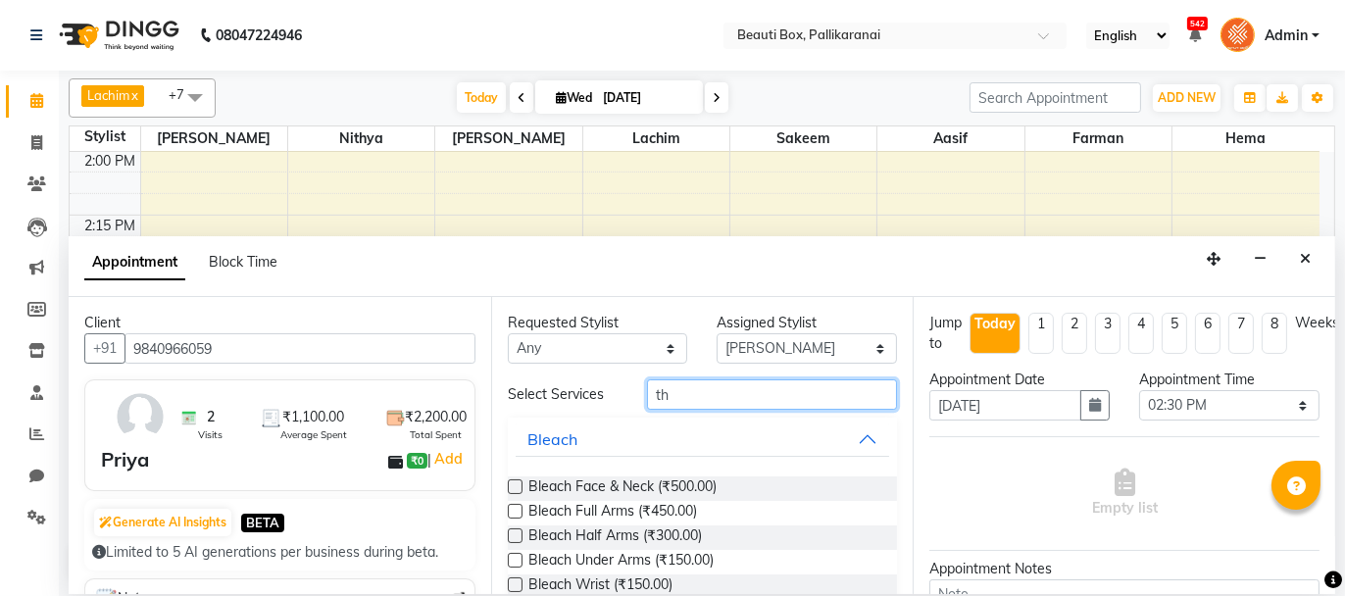
click at [678, 391] on input "th" at bounding box center [772, 394] width 250 height 30
type input "th"
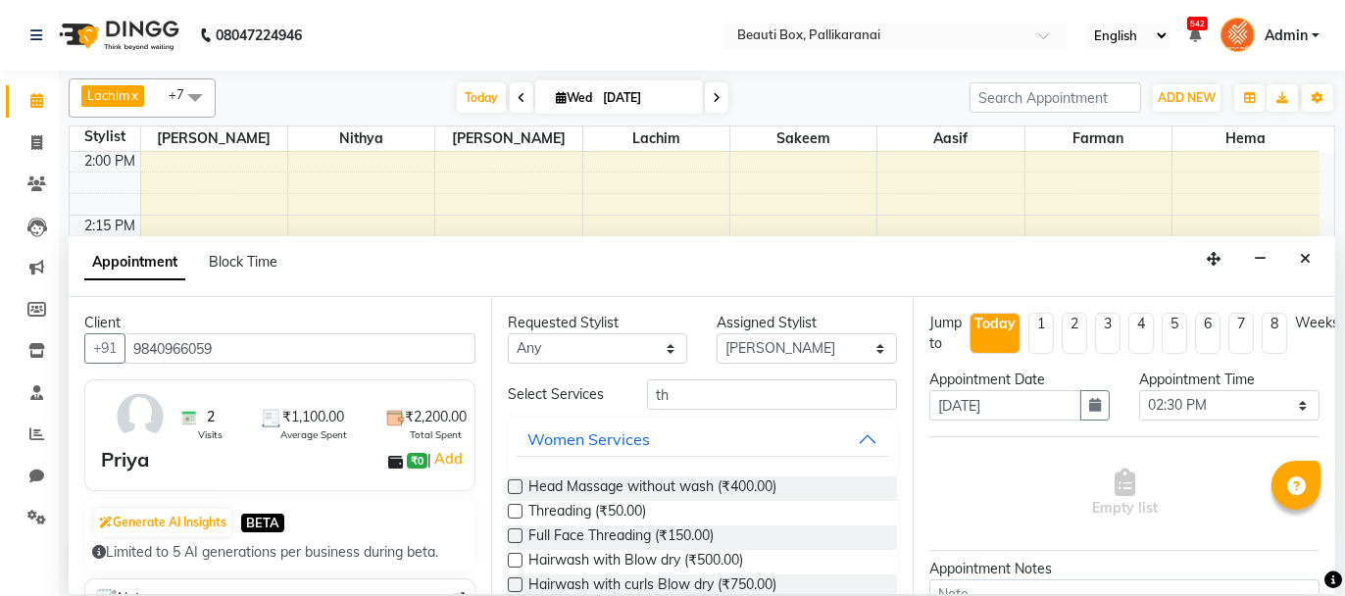
click at [515, 509] on label at bounding box center [515, 511] width 15 height 15
click at [515, 509] on input "checkbox" at bounding box center [514, 513] width 13 height 13
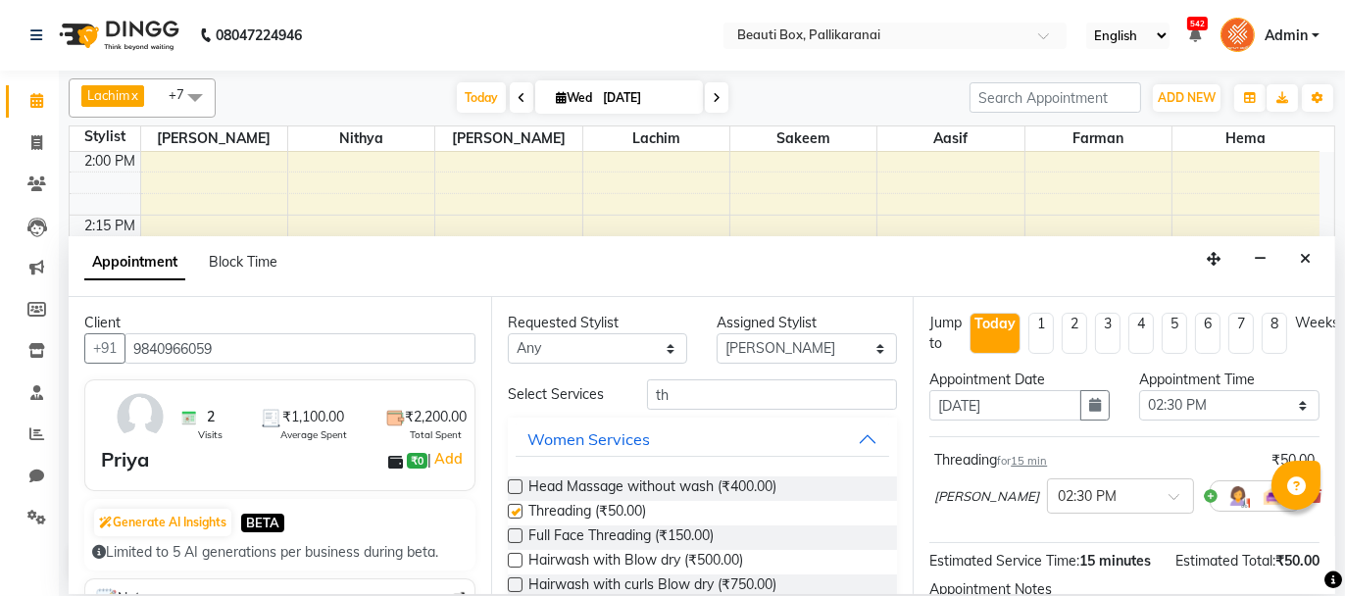
checkbox input "false"
click at [805, 348] on select "Select [PERSON_NAME] [PERSON_NAME] [PERSON_NAME] Ifzan [PERSON_NAME] Lachim Nan…" at bounding box center [807, 348] width 180 height 30
select select "18746"
click at [717, 333] on select "Select [PERSON_NAME] [PERSON_NAME] [PERSON_NAME] Ifzan [PERSON_NAME] Lachim Nan…" at bounding box center [807, 348] width 180 height 30
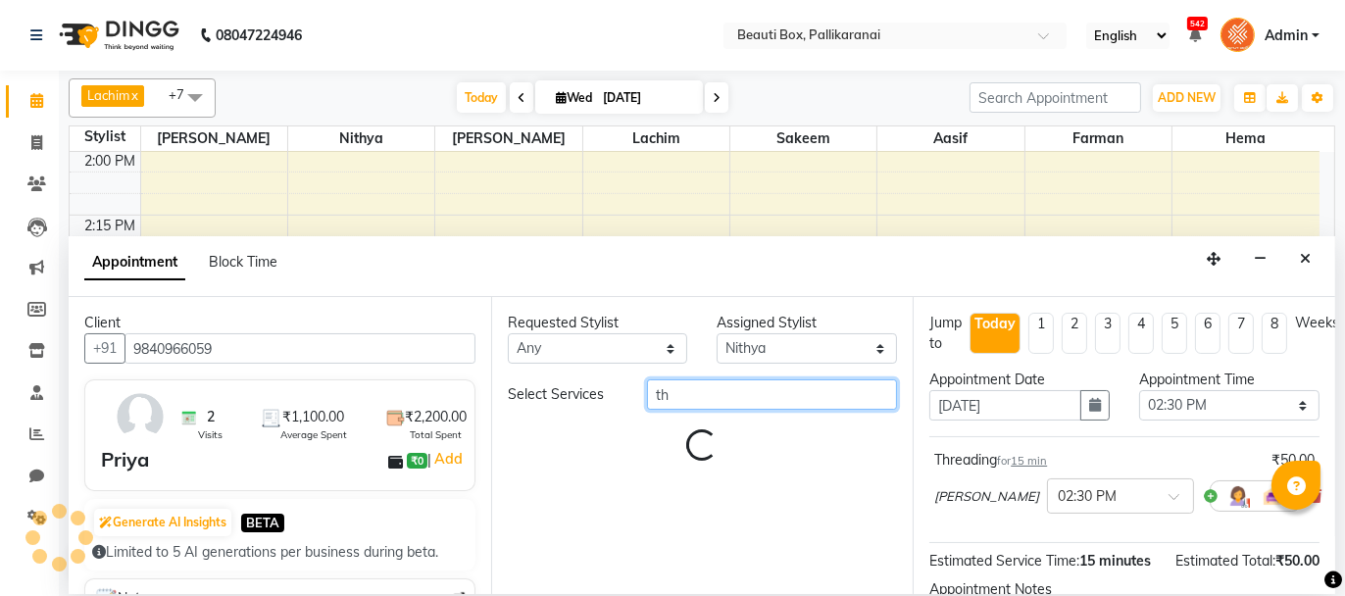
click at [679, 397] on input "th" at bounding box center [772, 394] width 250 height 30
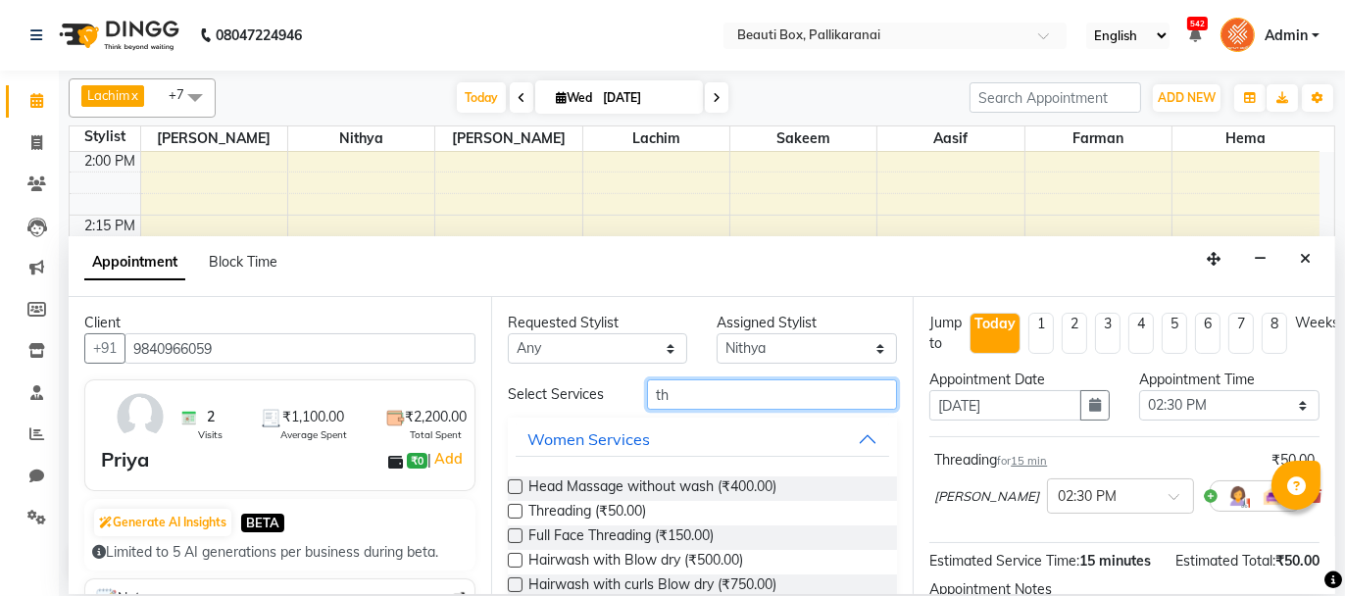
type input "t"
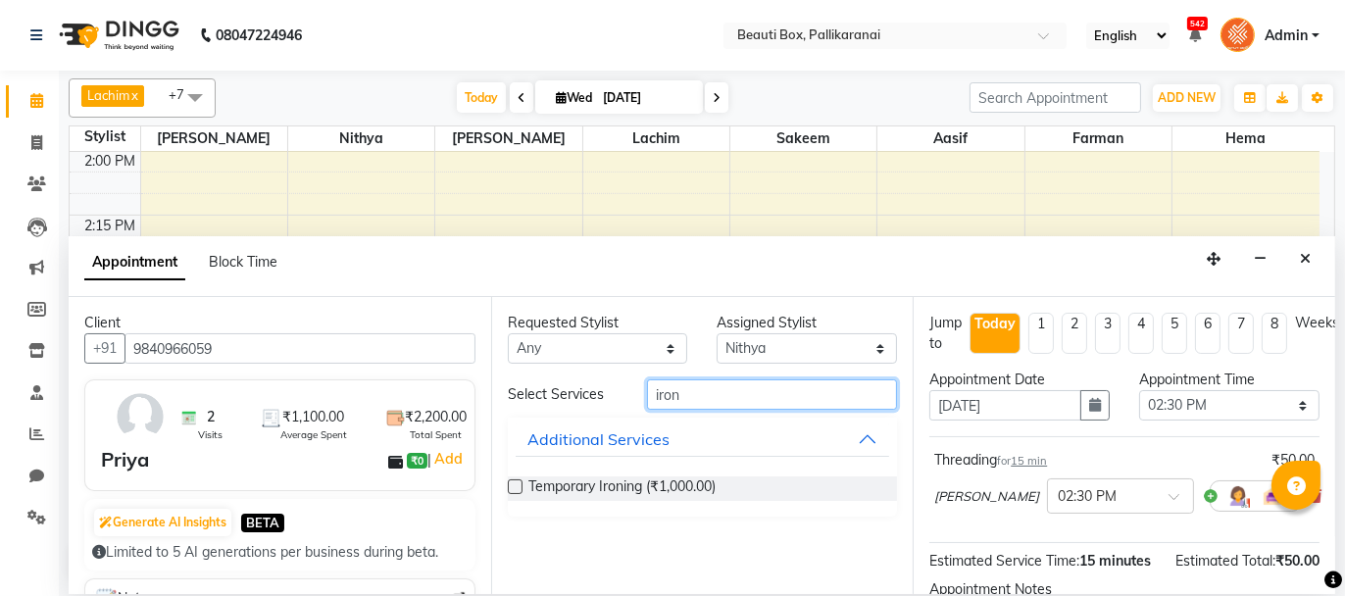
type input "iron"
click at [510, 486] on label at bounding box center [515, 486] width 15 height 15
click at [510, 486] on input "checkbox" at bounding box center [514, 488] width 13 height 13
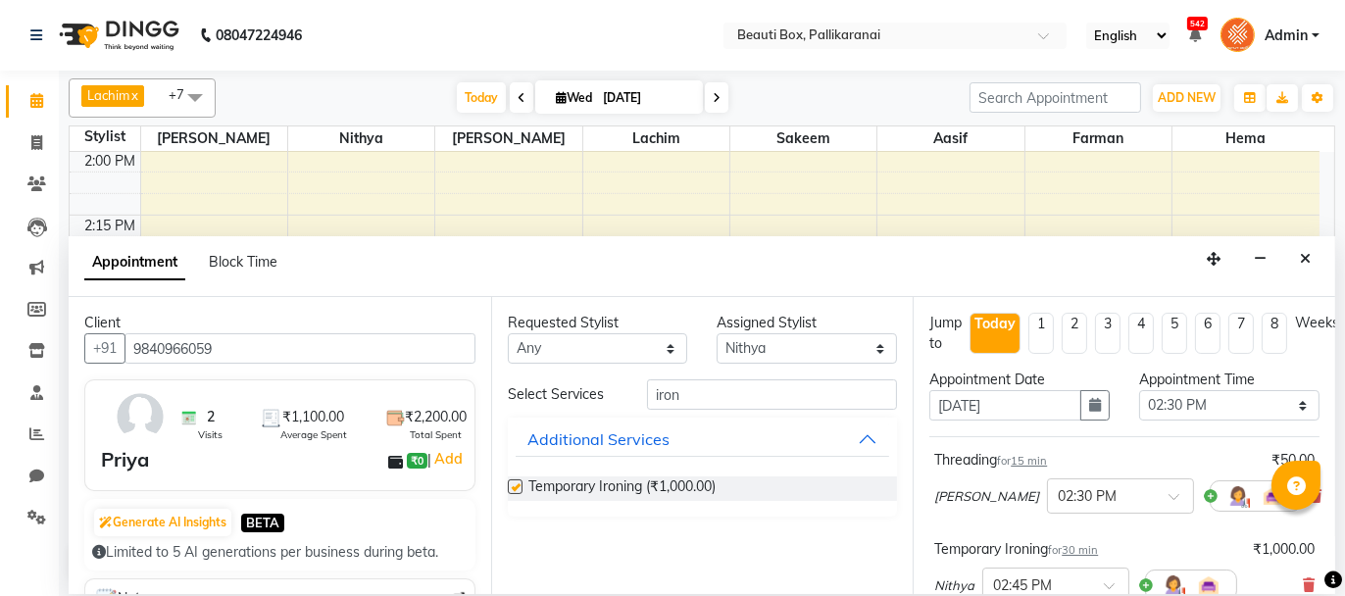
checkbox input "false"
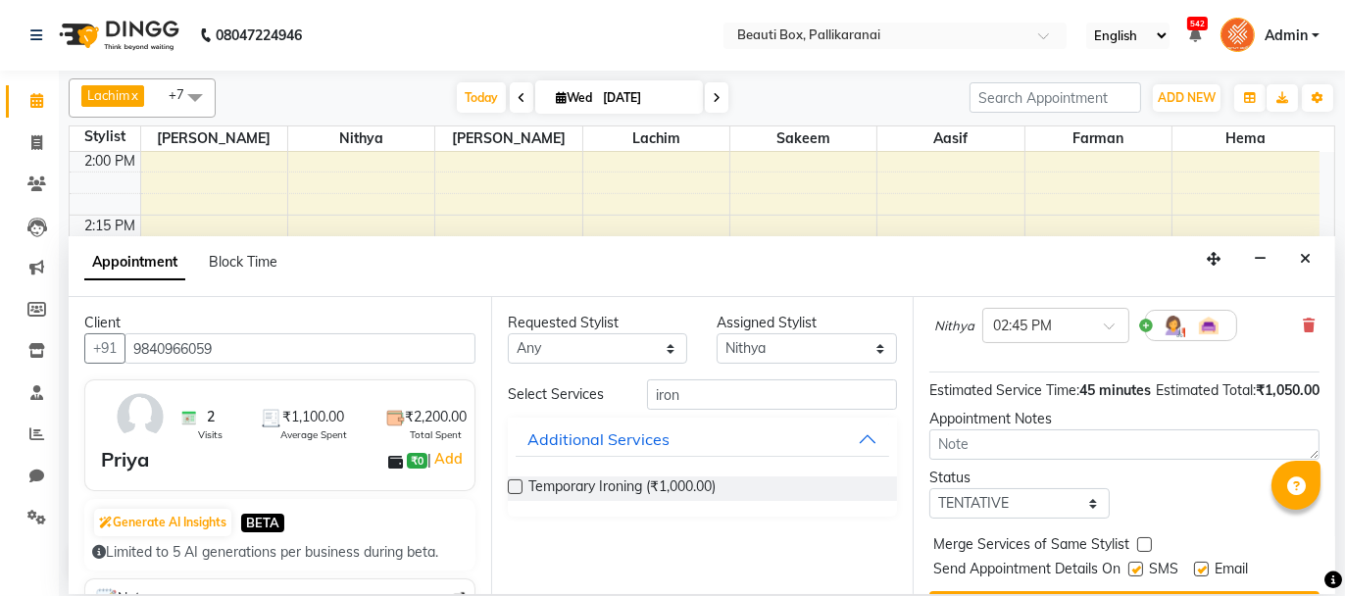
scroll to position [326, 0]
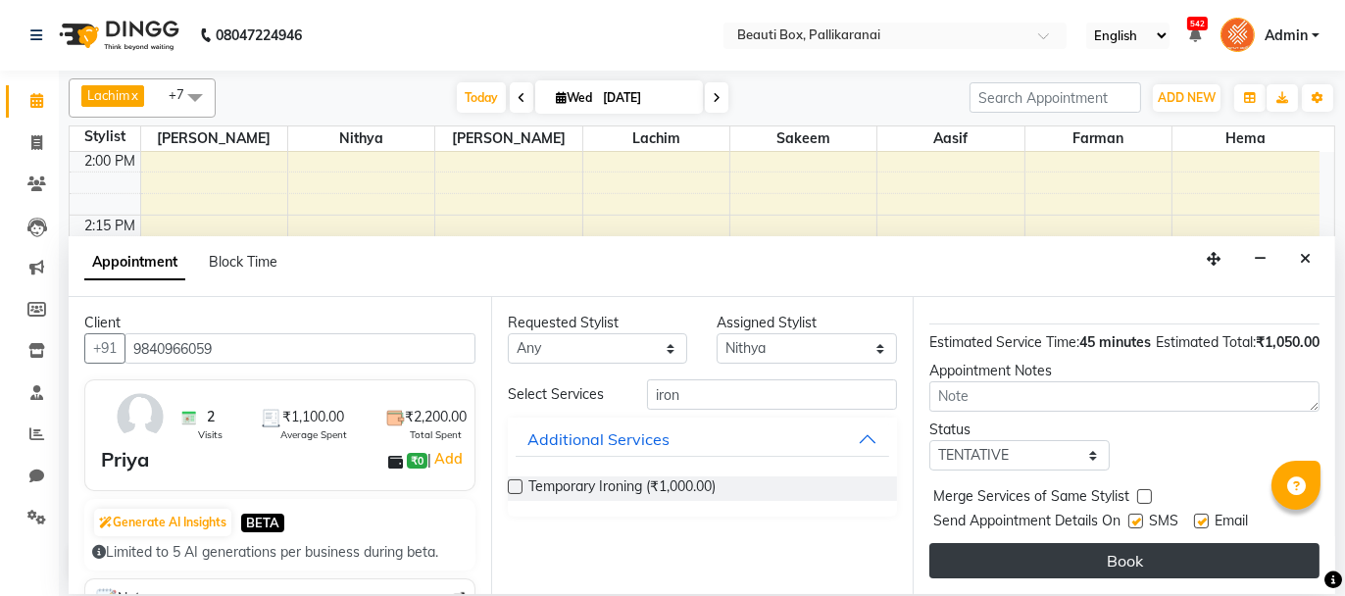
click at [1191, 559] on button "Book" at bounding box center [1124, 560] width 390 height 35
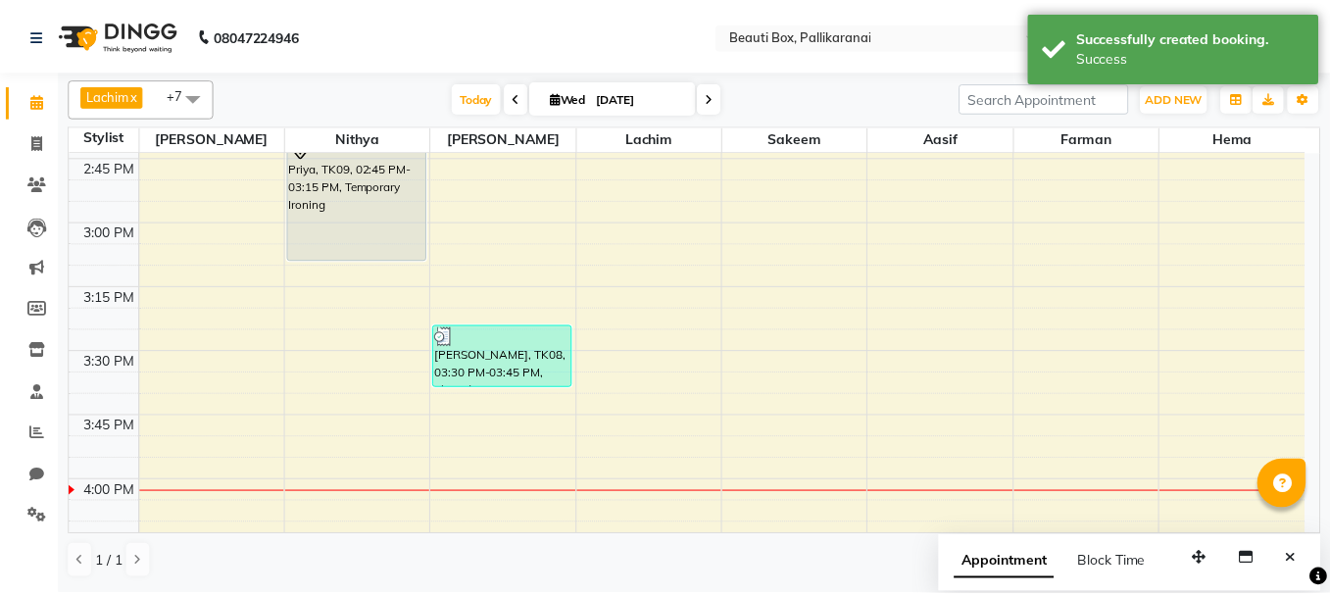
scroll to position [1750, 0]
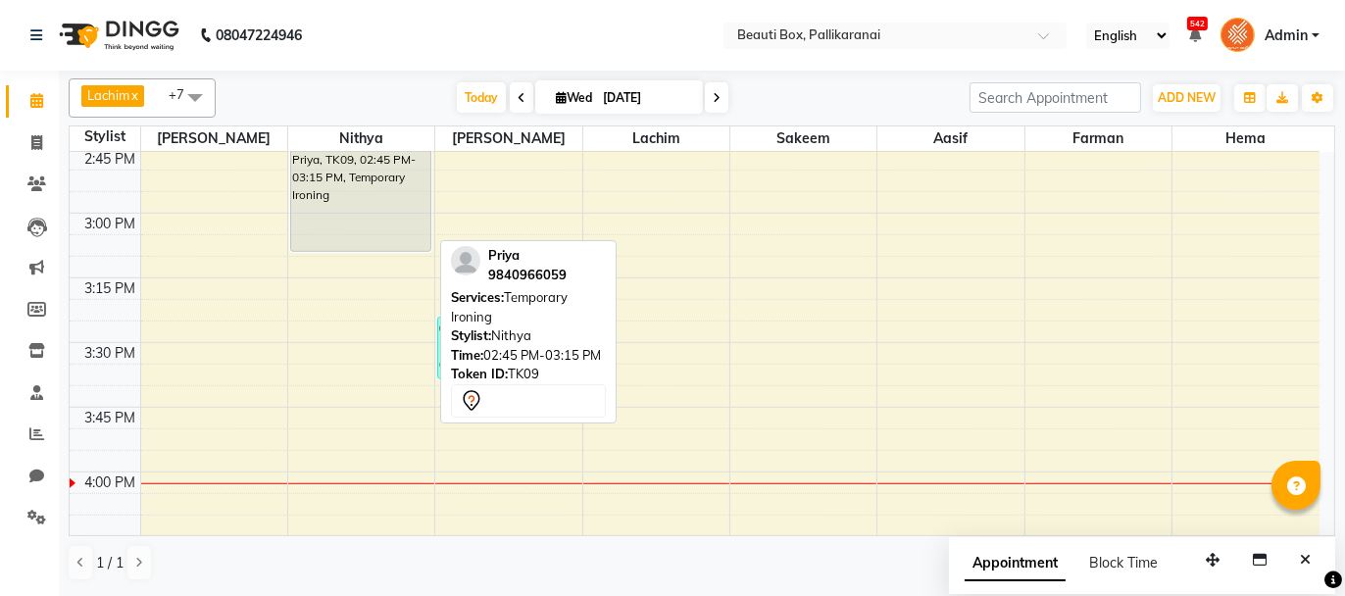
click at [355, 212] on div "Priya, TK09, 02:45 PM-03:15 PM, Temporary Ironing" at bounding box center [360, 188] width 139 height 125
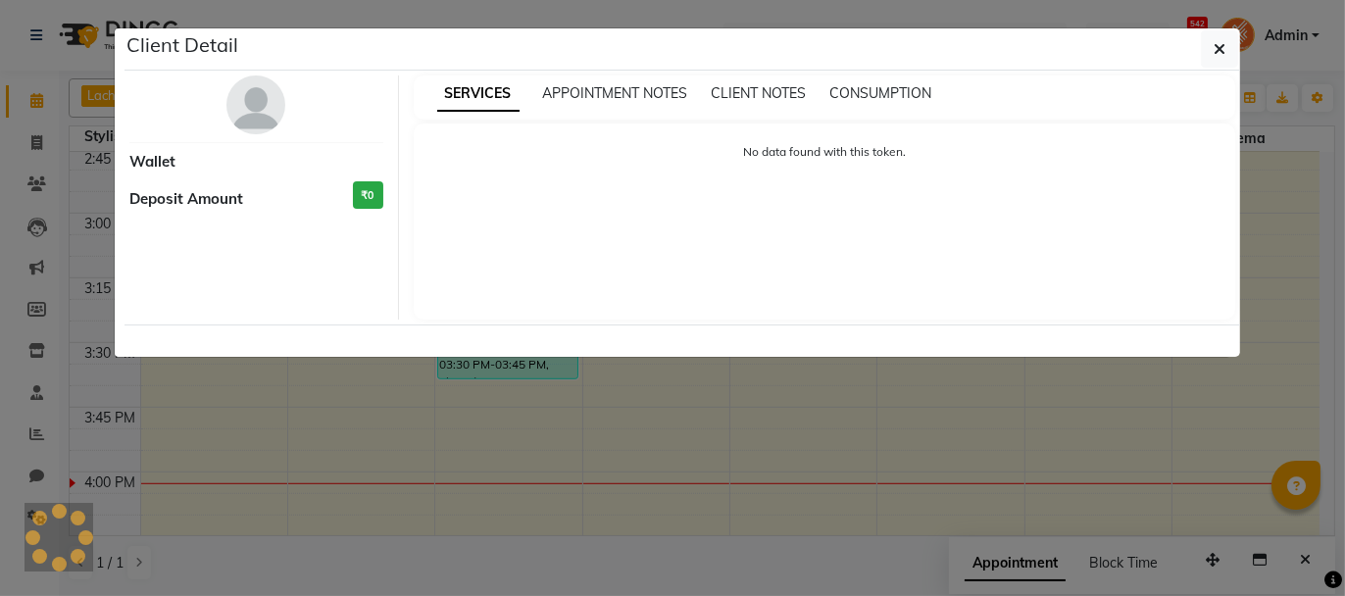
select select "7"
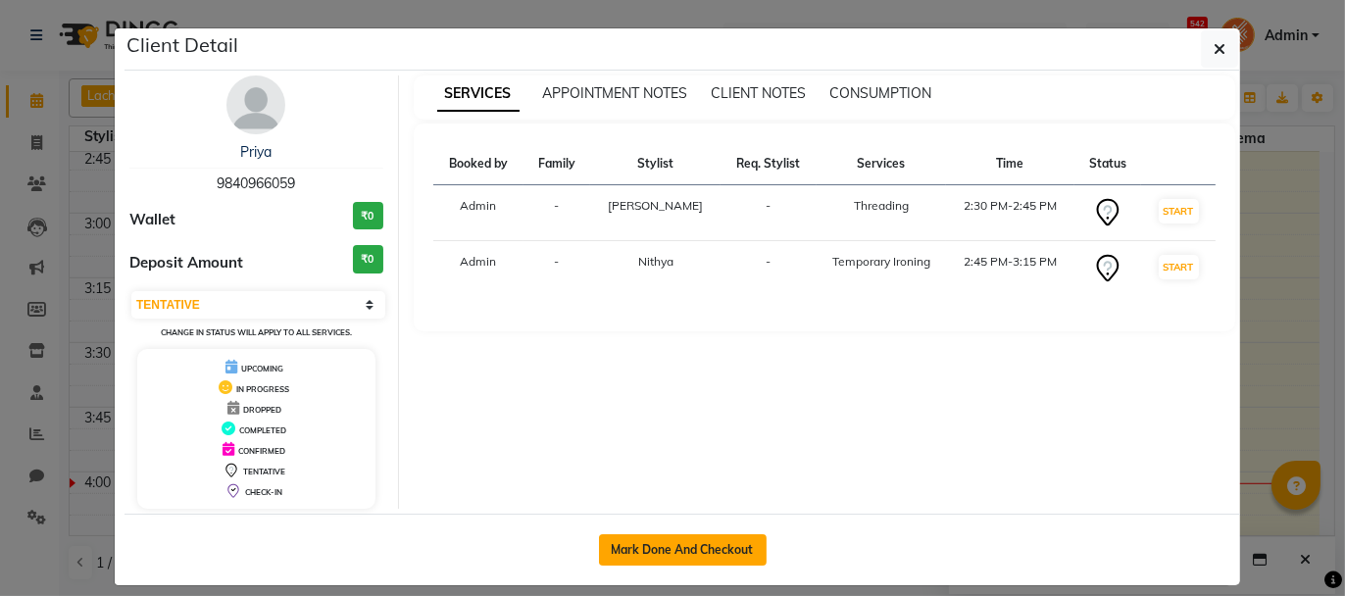
click at [655, 539] on button "Mark Done And Checkout" at bounding box center [683, 549] width 168 height 31
select select "service"
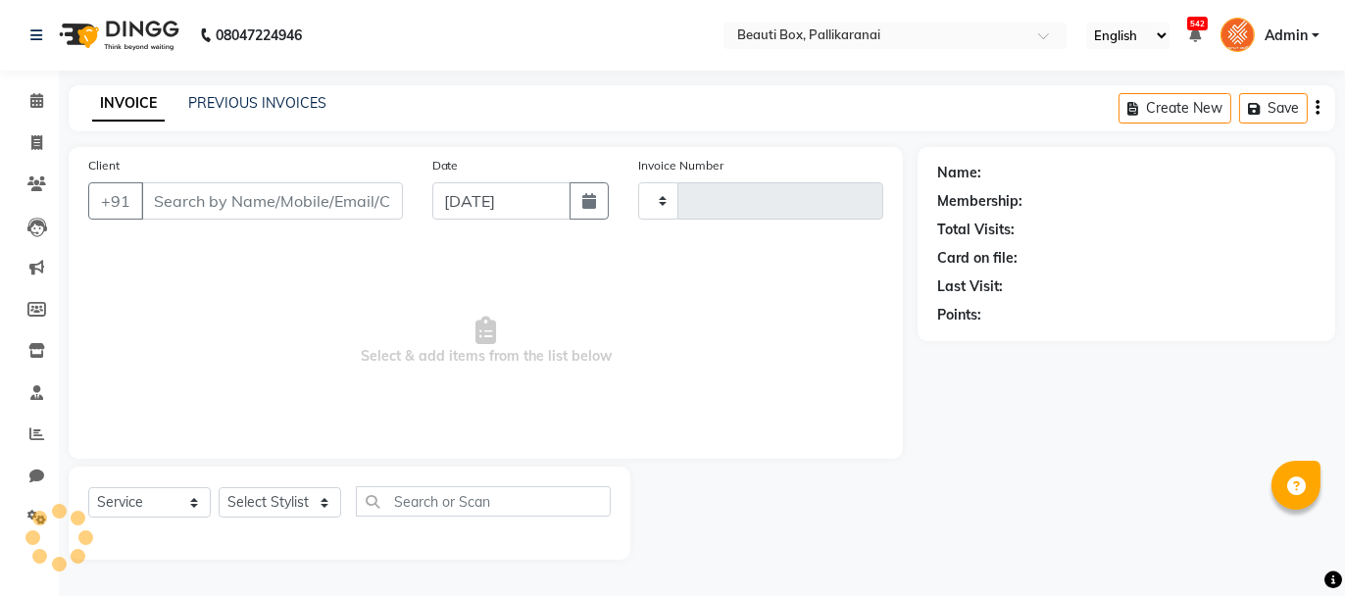
type input "2465"
select select "11"
type input "9840966059"
select select "40097"
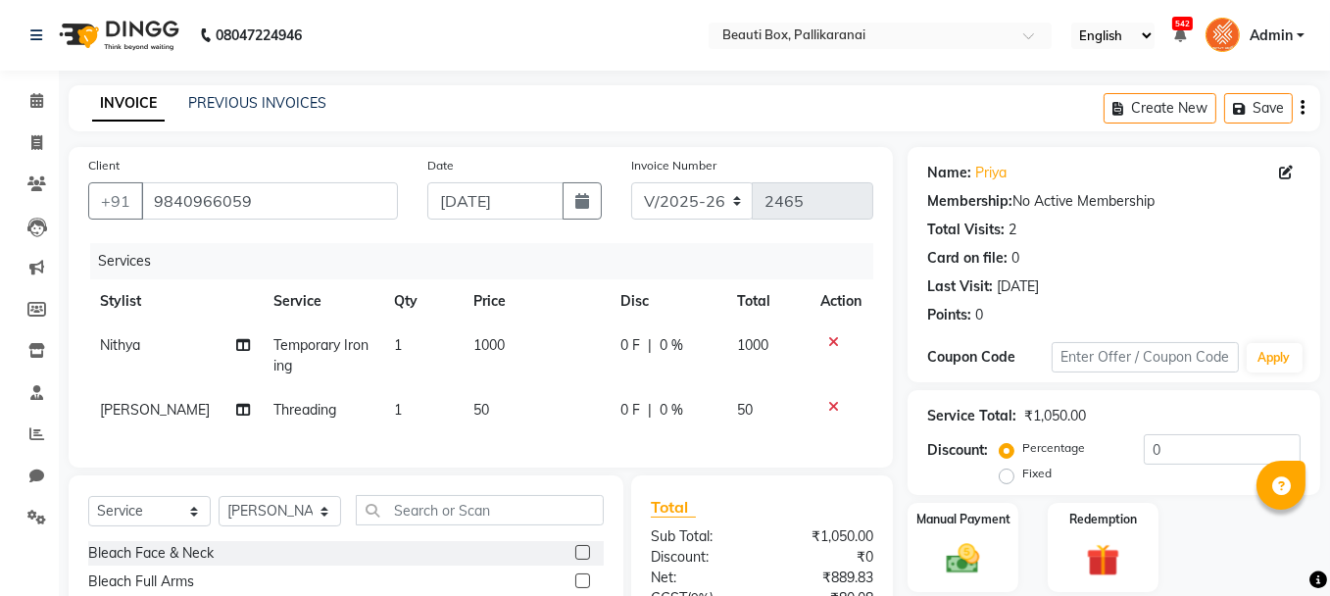
click at [474, 352] on span "1000" at bounding box center [489, 345] width 31 height 18
select select "18746"
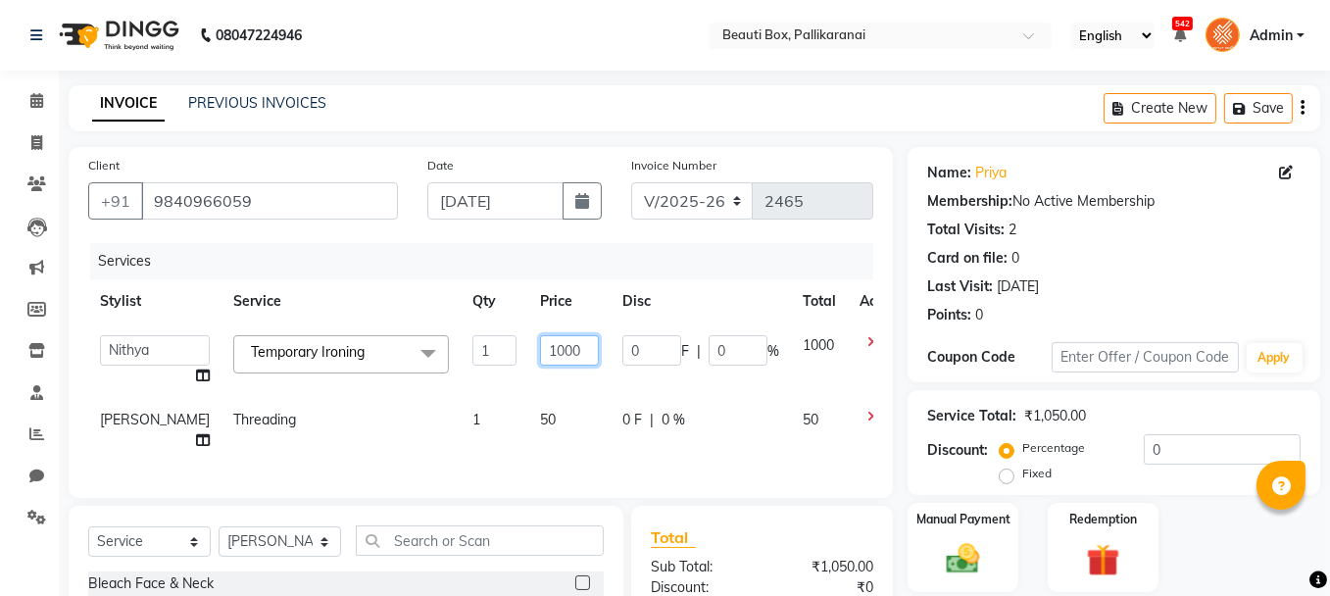
click at [540, 344] on input "1000" at bounding box center [569, 350] width 59 height 30
type input "800"
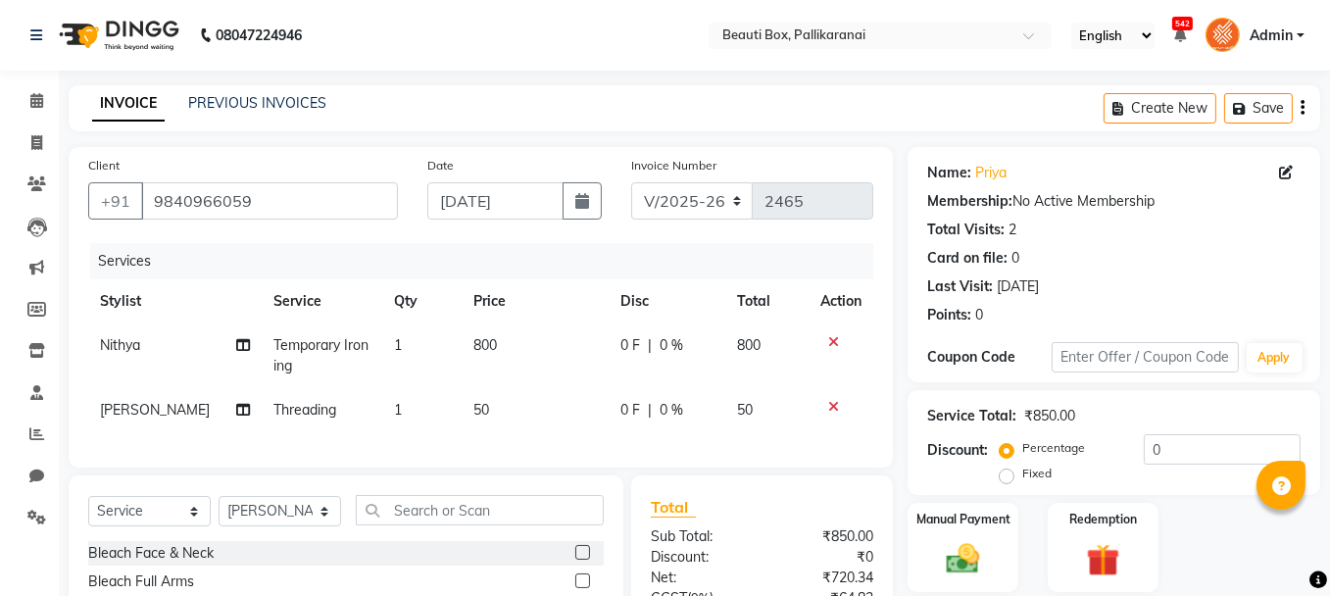
click at [515, 448] on div "Services Stylist Service Qty Price Disc Total Action Nithya Temporary Ironing 1…" at bounding box center [480, 345] width 785 height 205
click at [957, 547] on img at bounding box center [963, 558] width 56 height 39
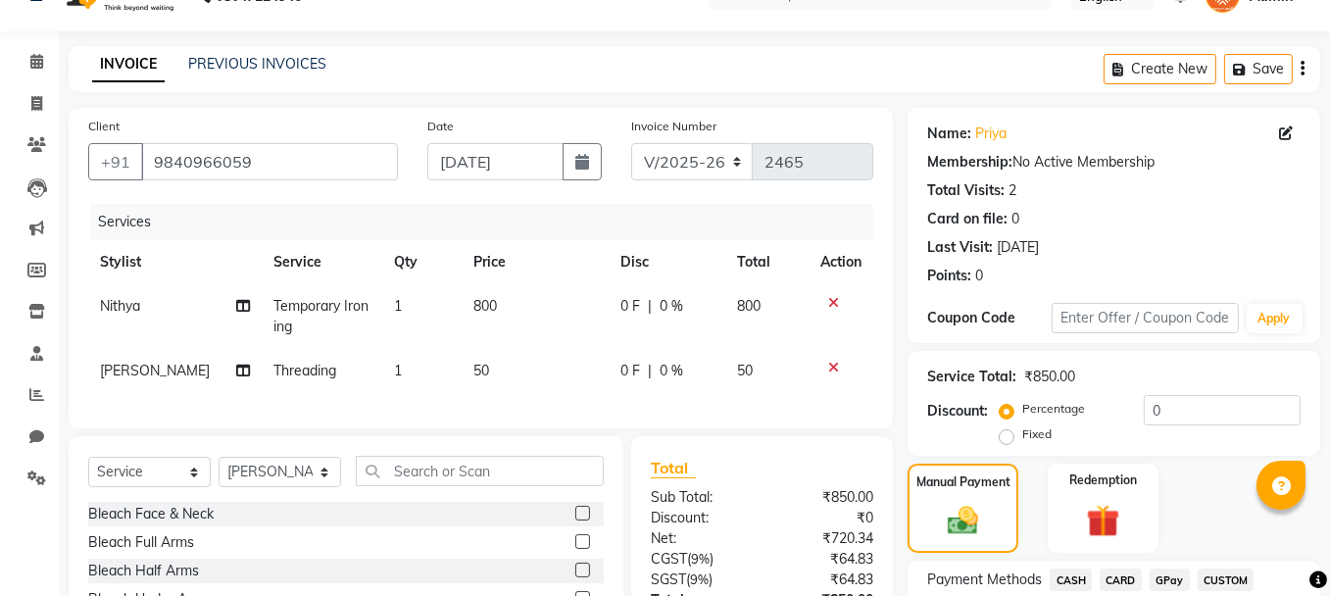
click at [1163, 575] on span "GPay" at bounding box center [1170, 580] width 40 height 23
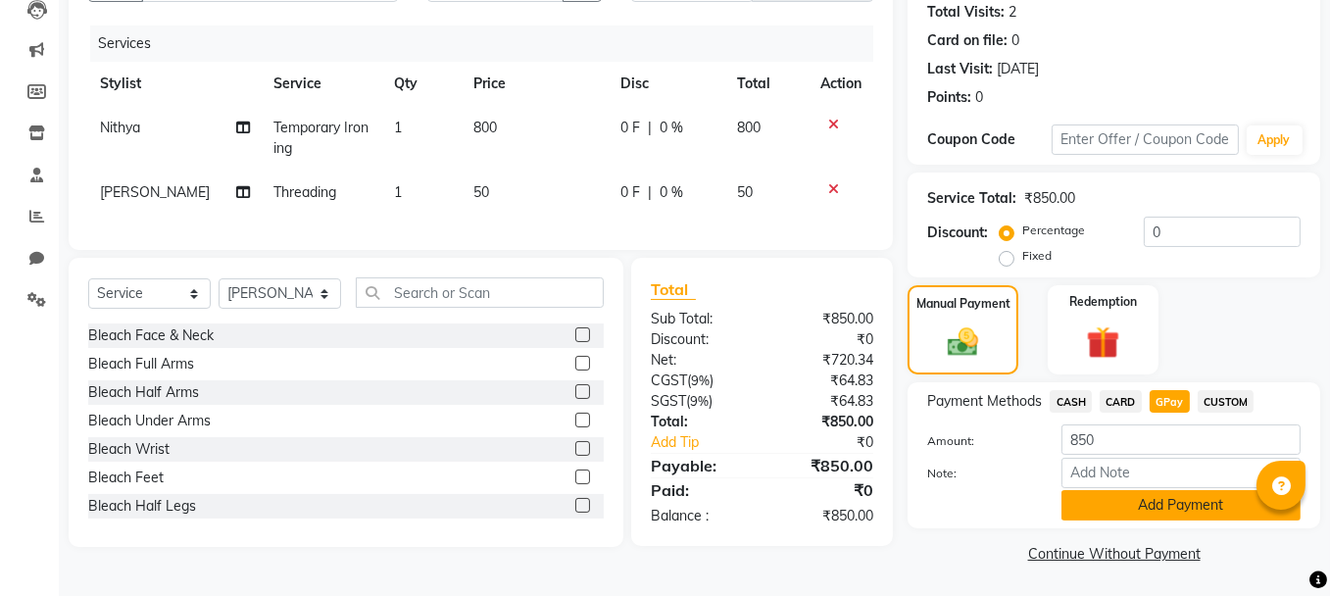
click at [1196, 511] on button "Add Payment" at bounding box center [1181, 505] width 239 height 30
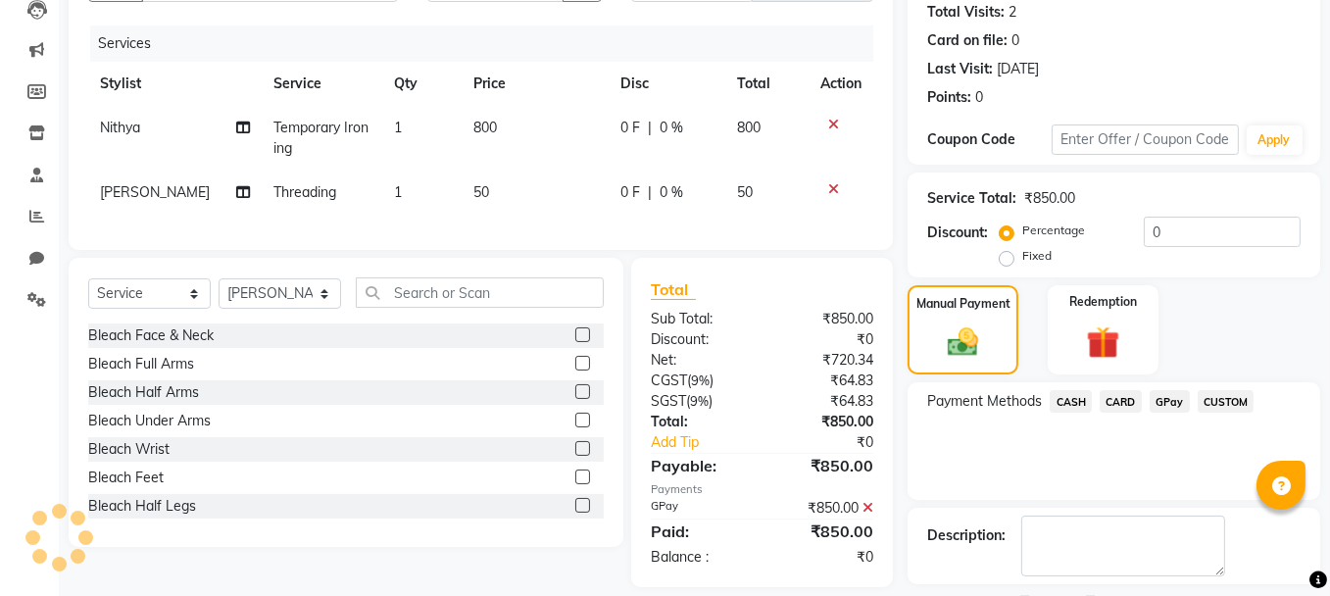
scroll to position [299, 0]
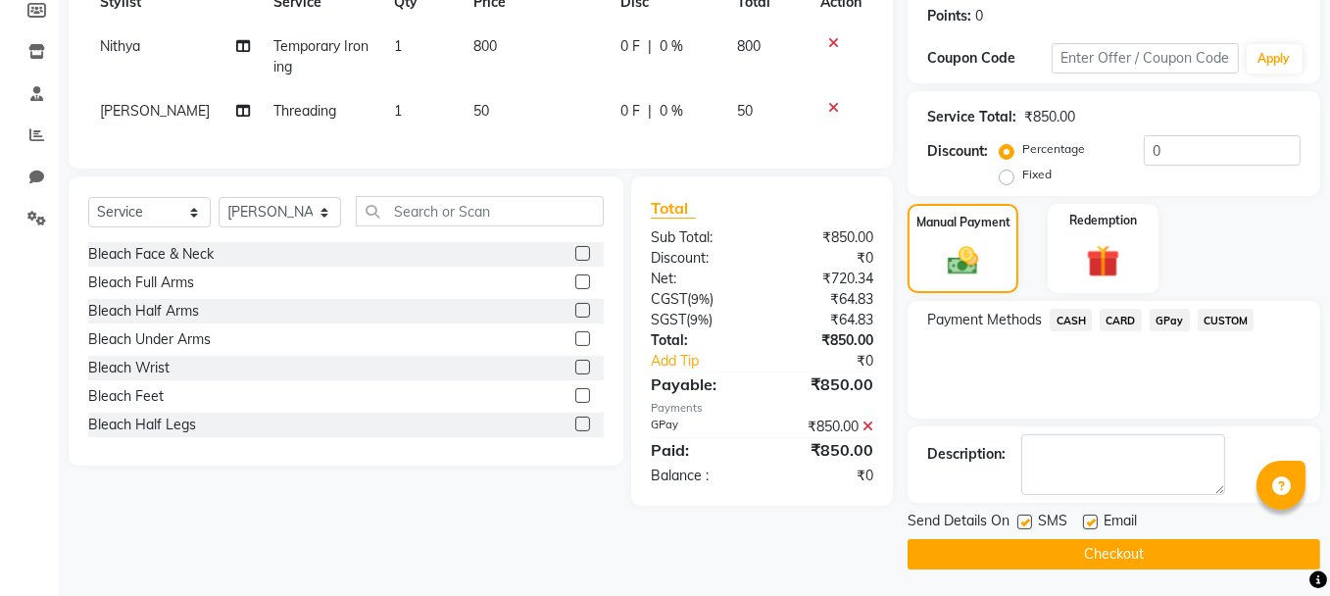
click at [1223, 543] on button "Checkout" at bounding box center [1114, 554] width 413 height 30
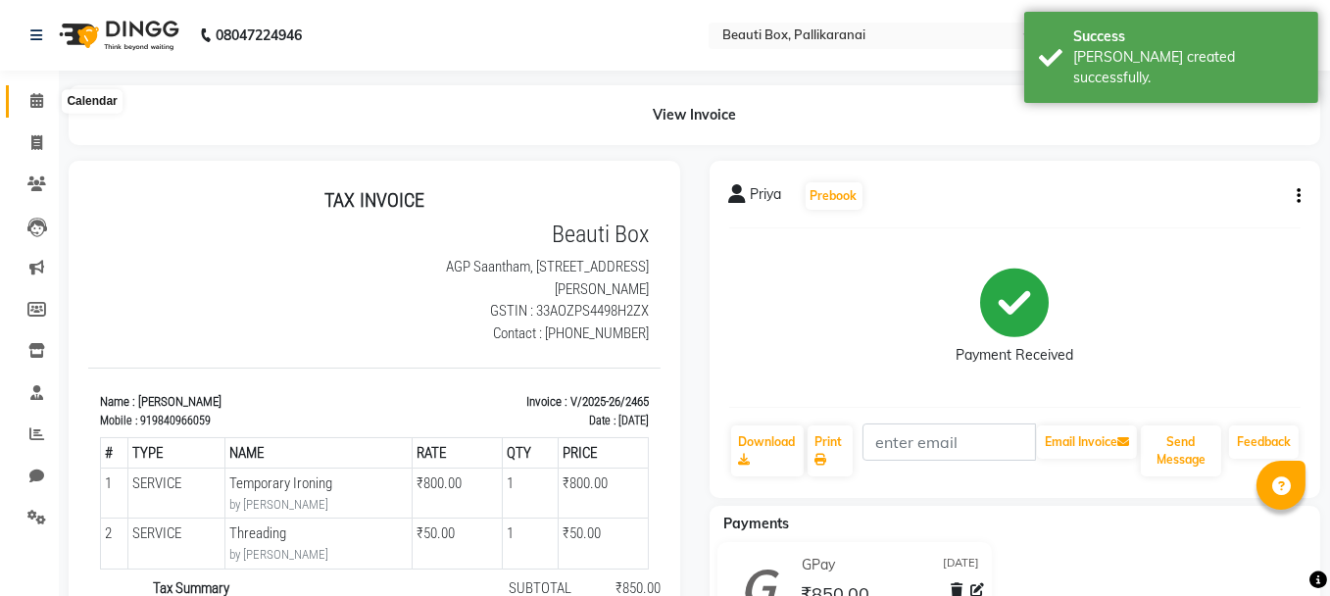
click at [35, 91] on span at bounding box center [37, 101] width 34 height 23
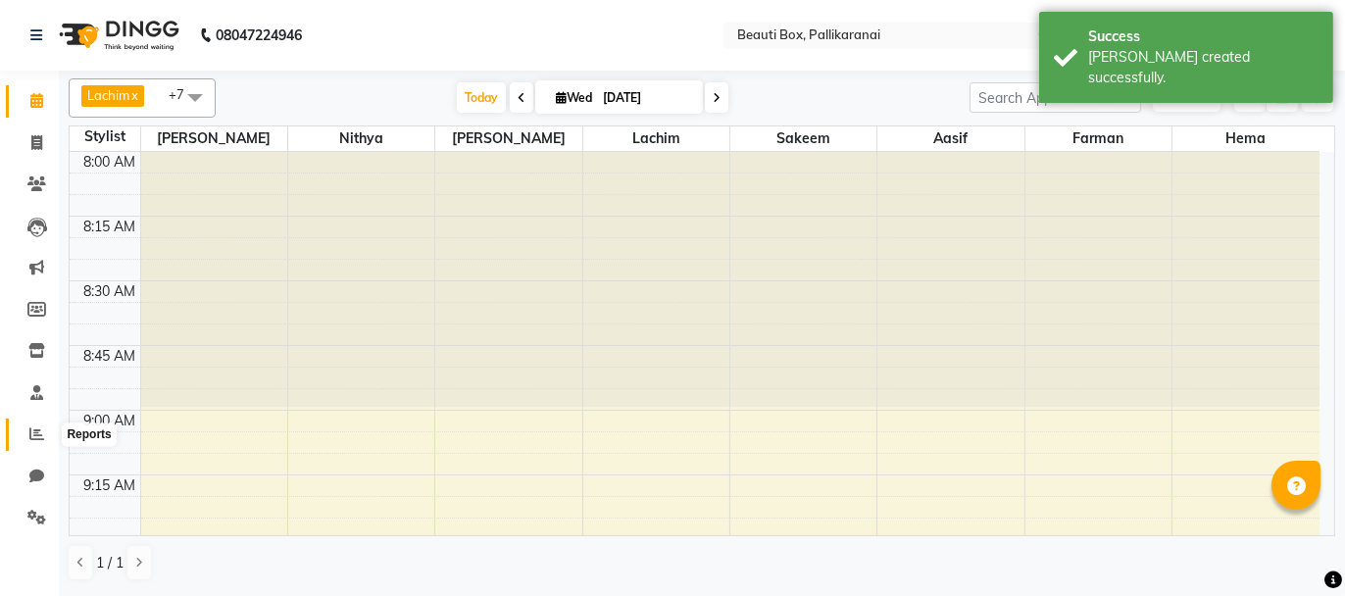
click at [29, 427] on icon at bounding box center [36, 433] width 15 height 15
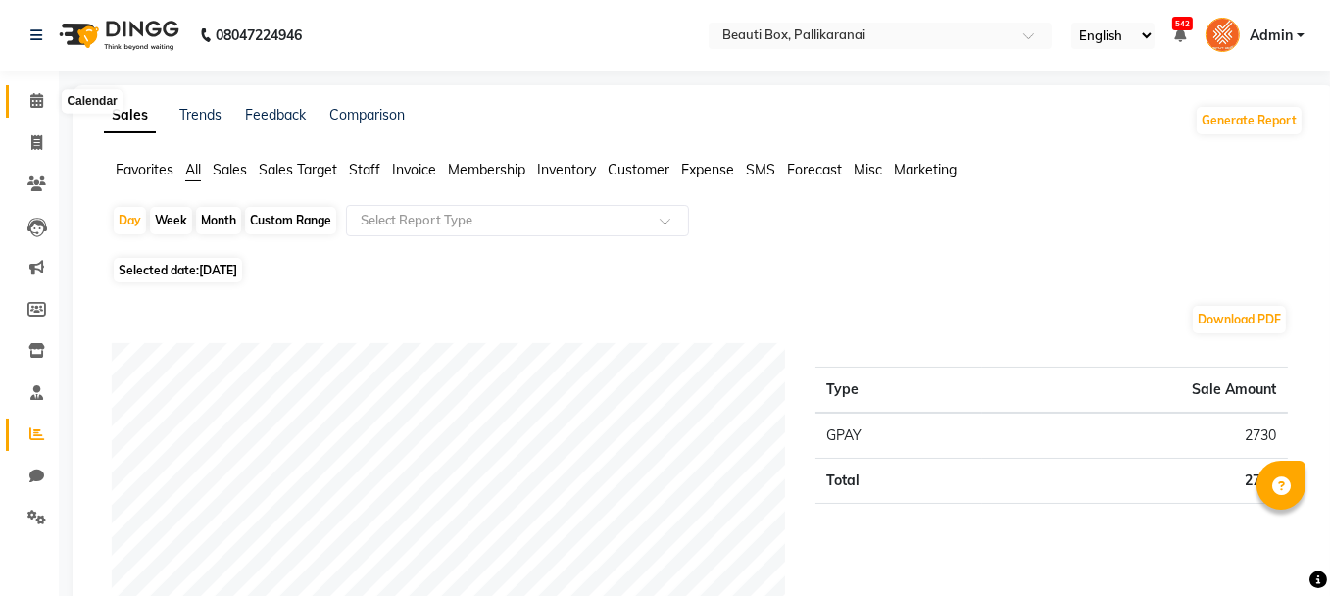
click at [31, 96] on icon at bounding box center [36, 100] width 13 height 15
